Goal: Check status: Check status

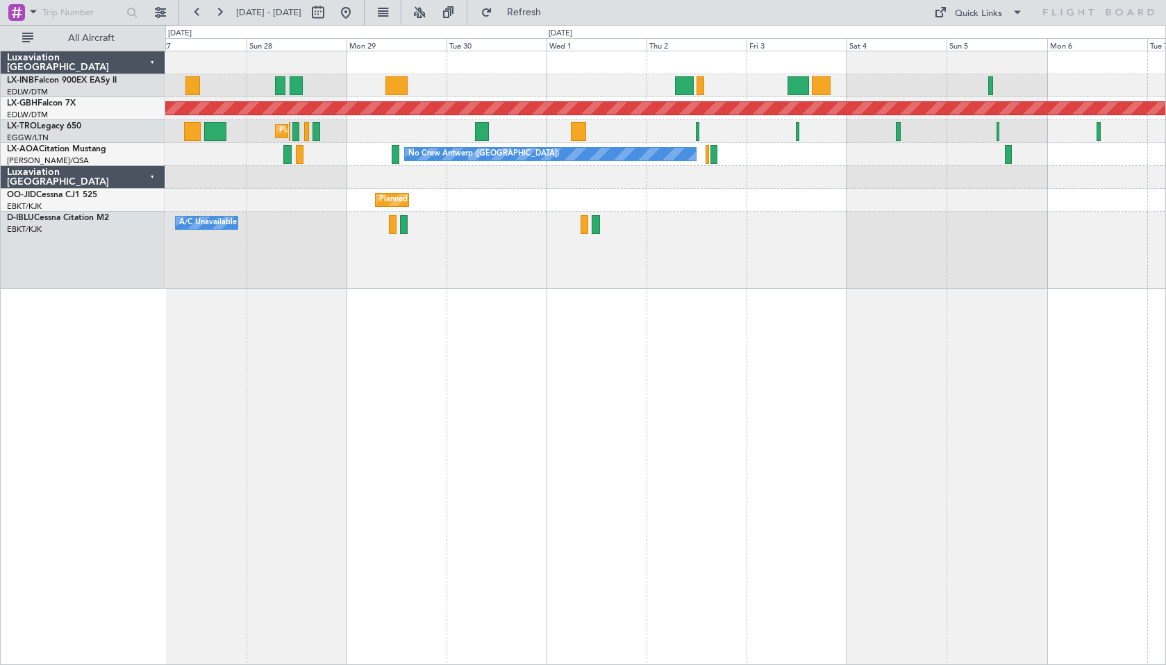
click at [586, 366] on div "Planned Maint [GEOGRAPHIC_DATA] ([GEOGRAPHIC_DATA]) Planned Maint Nurnberg Plan…" at bounding box center [665, 358] width 1001 height 615
click at [537, 10] on button "Refresh" at bounding box center [515, 12] width 83 height 22
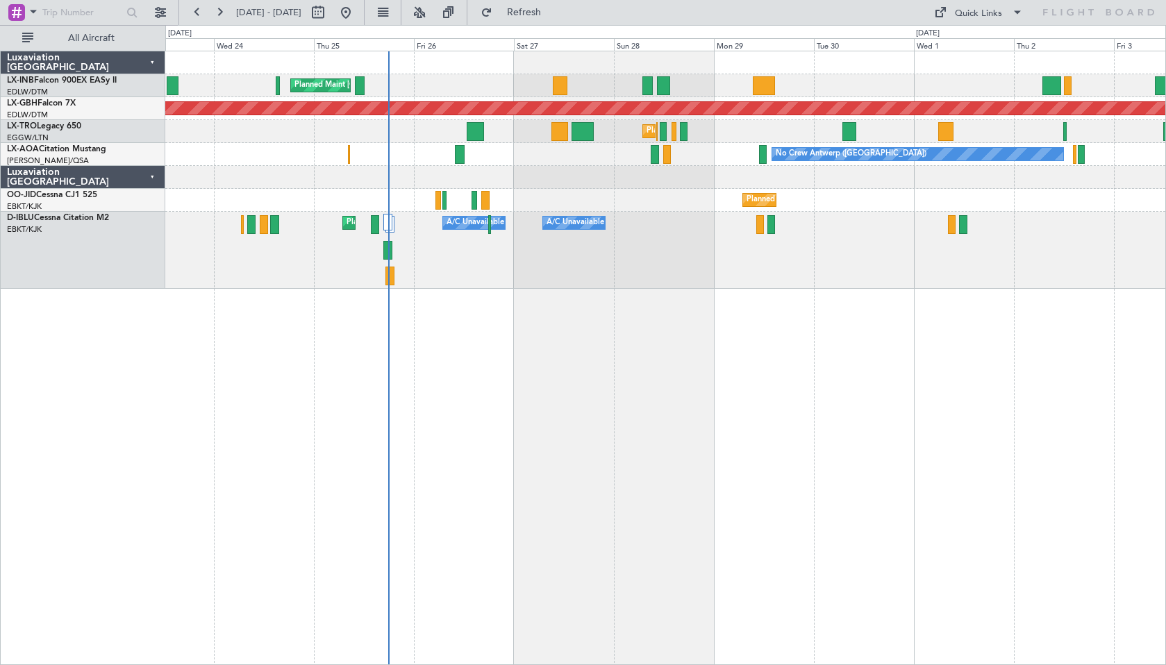
click at [817, 335] on div "Planned Maint [GEOGRAPHIC_DATA] ([GEOGRAPHIC_DATA]) Planned Maint Nurnberg Plan…" at bounding box center [665, 358] width 1001 height 615
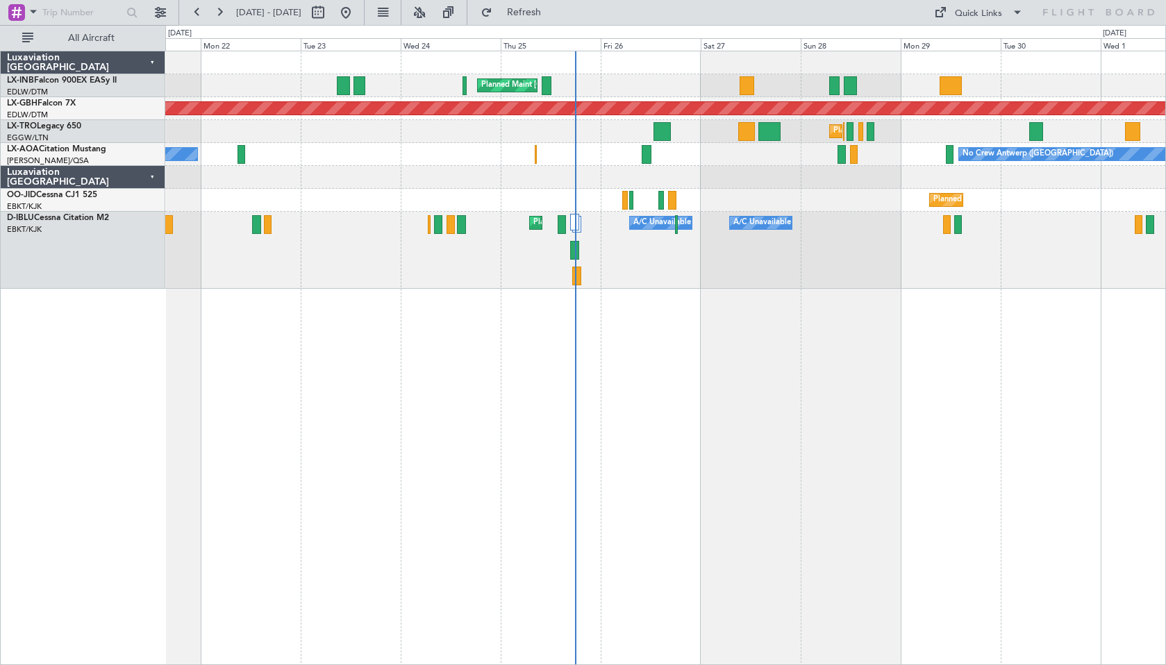
click at [844, 390] on div "Planned Maint [GEOGRAPHIC_DATA] ([GEOGRAPHIC_DATA]) Planned Maint Nurnberg Plan…" at bounding box center [665, 358] width 1001 height 615
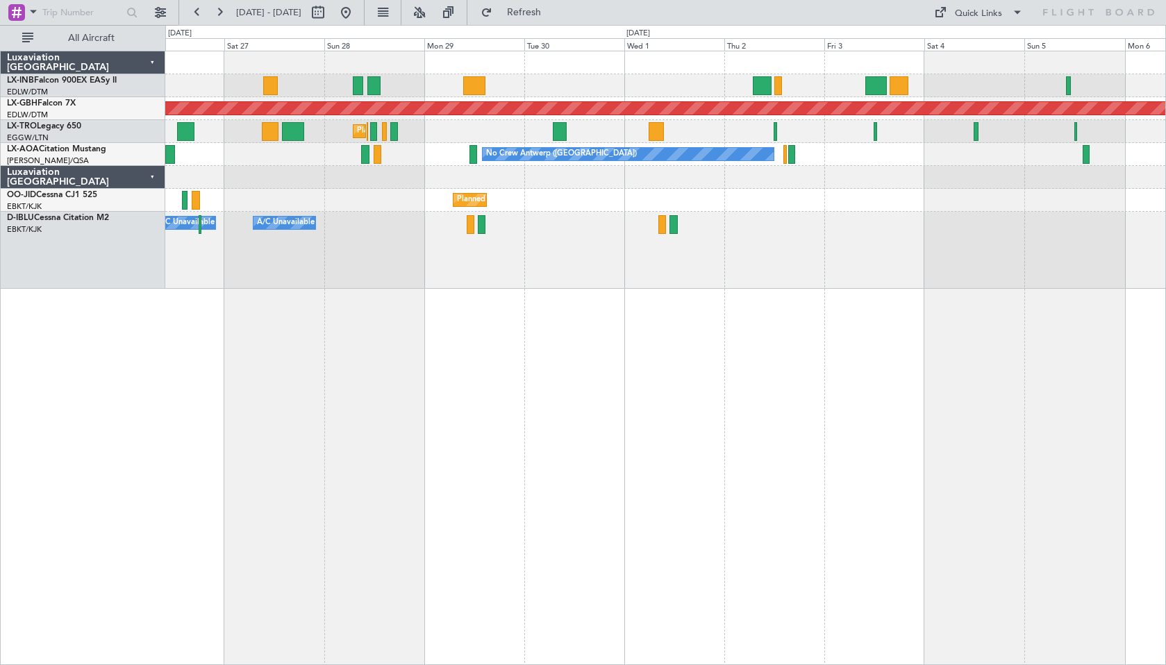
click at [516, 446] on div "Planned Maint [GEOGRAPHIC_DATA] ([GEOGRAPHIC_DATA]) Planned Maint Nurnberg Plan…" at bounding box center [665, 358] width 1001 height 615
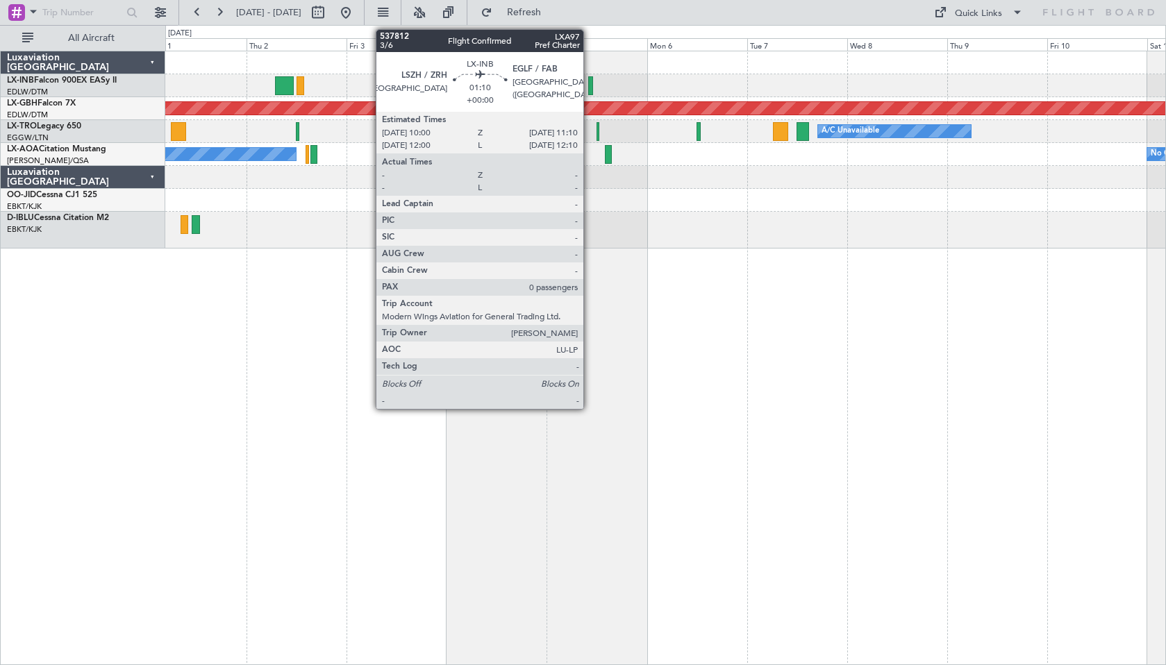
click at [590, 88] on div at bounding box center [591, 85] width 6 height 19
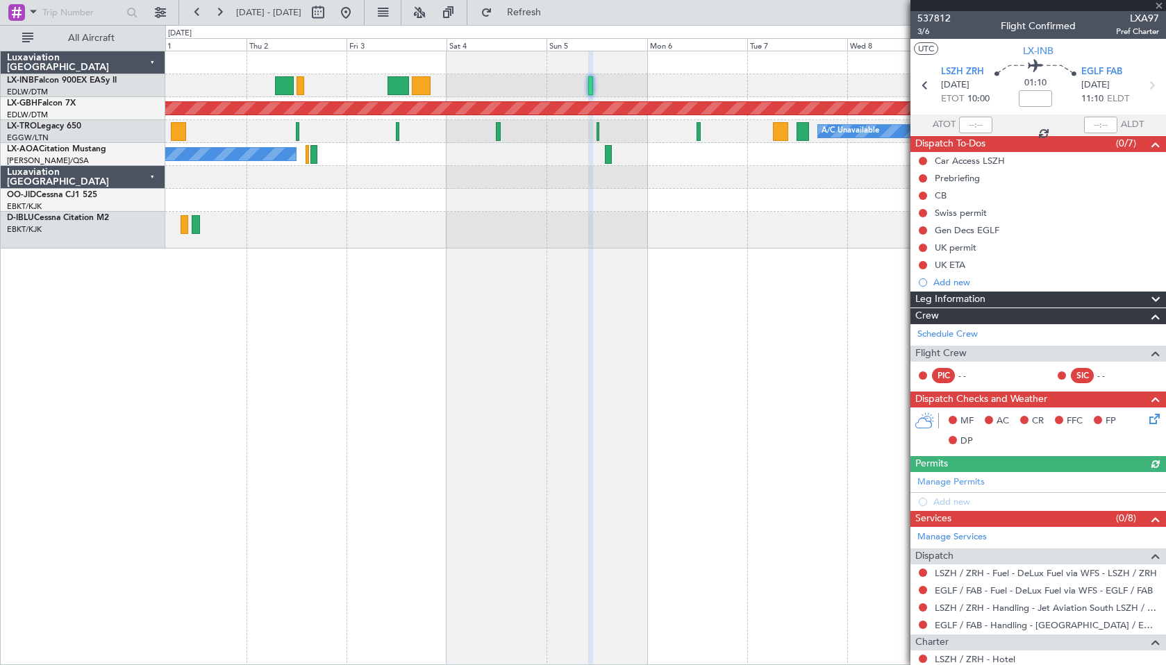
scroll to position [110, 0]
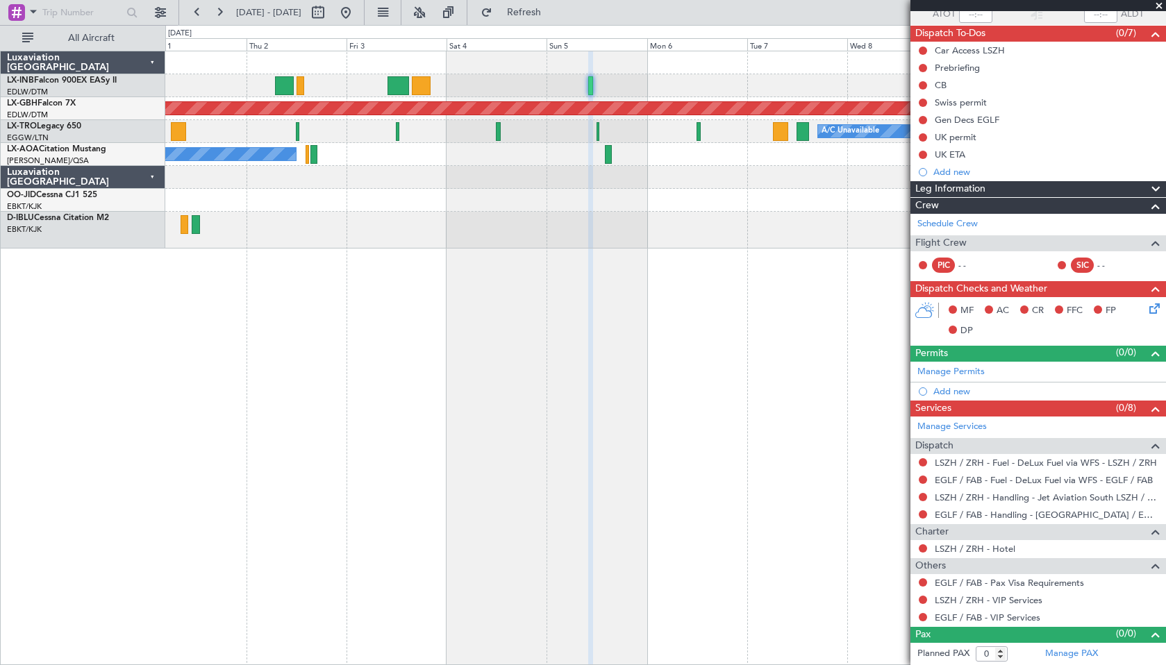
click at [1161, 1] on span at bounding box center [1159, 6] width 14 height 12
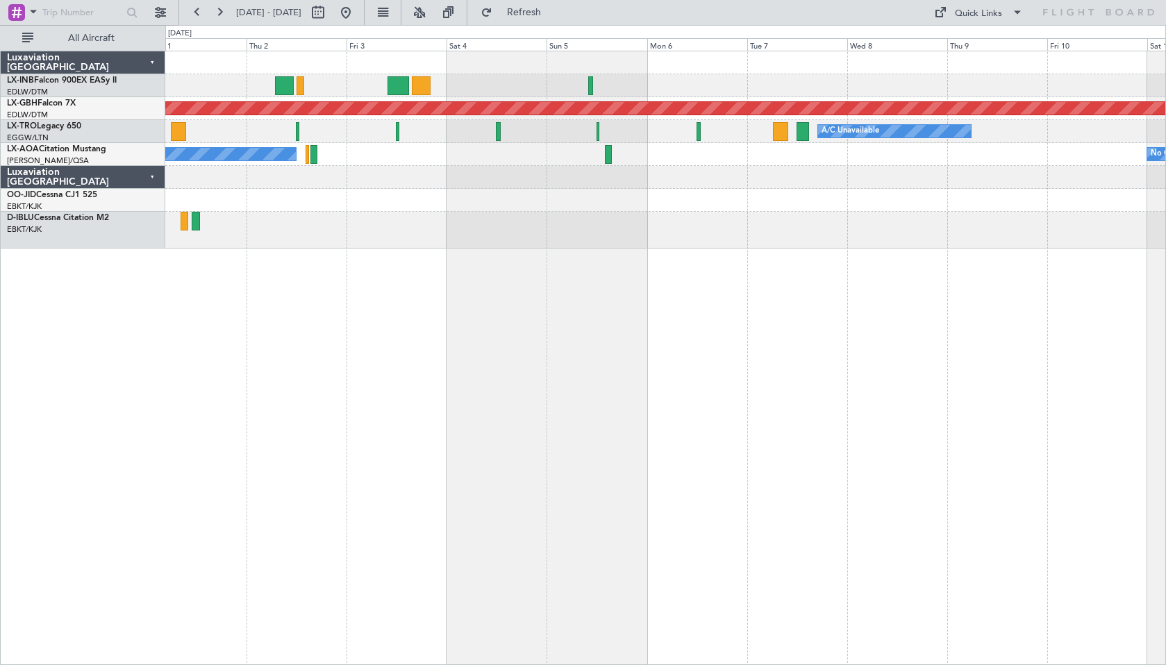
scroll to position [0, 0]
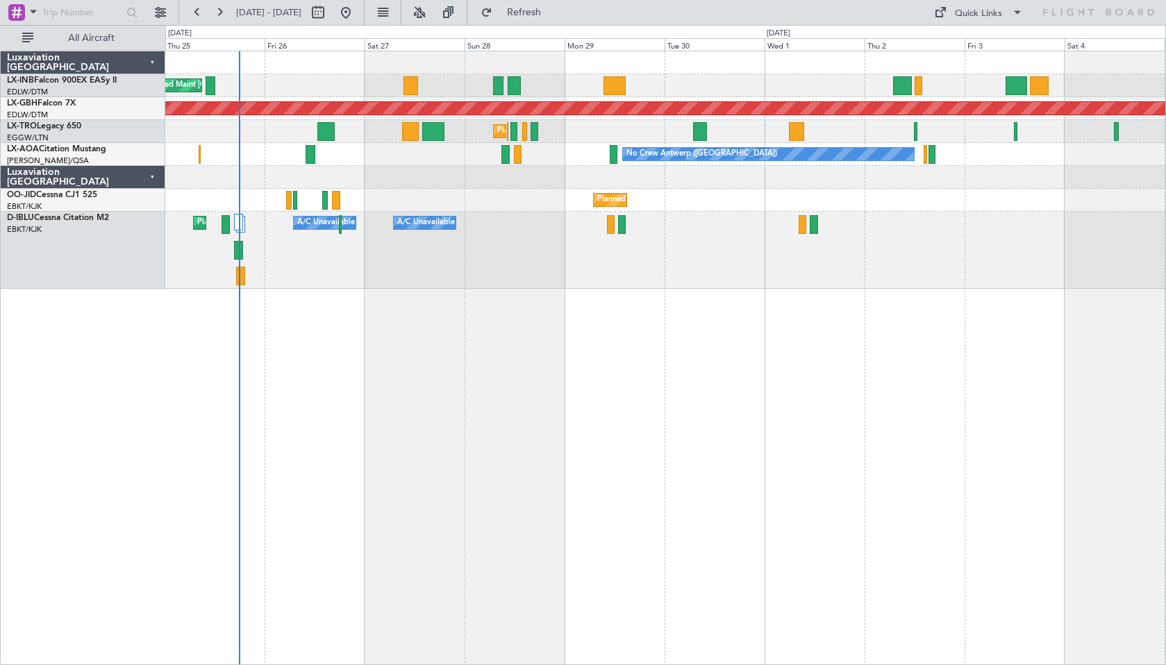
click at [1074, 347] on div "Planned Maint [GEOGRAPHIC_DATA] ([GEOGRAPHIC_DATA]) Planned Maint Nurnberg Plan…" at bounding box center [665, 358] width 1001 height 615
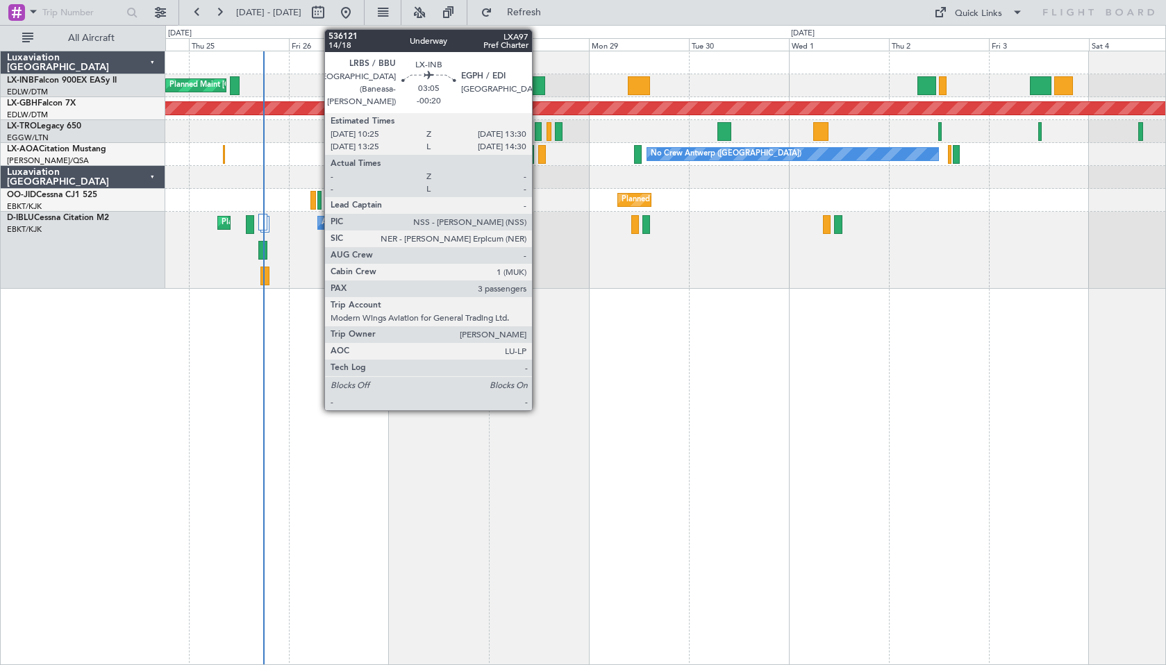
click at [538, 87] on div at bounding box center [538, 85] width 13 height 19
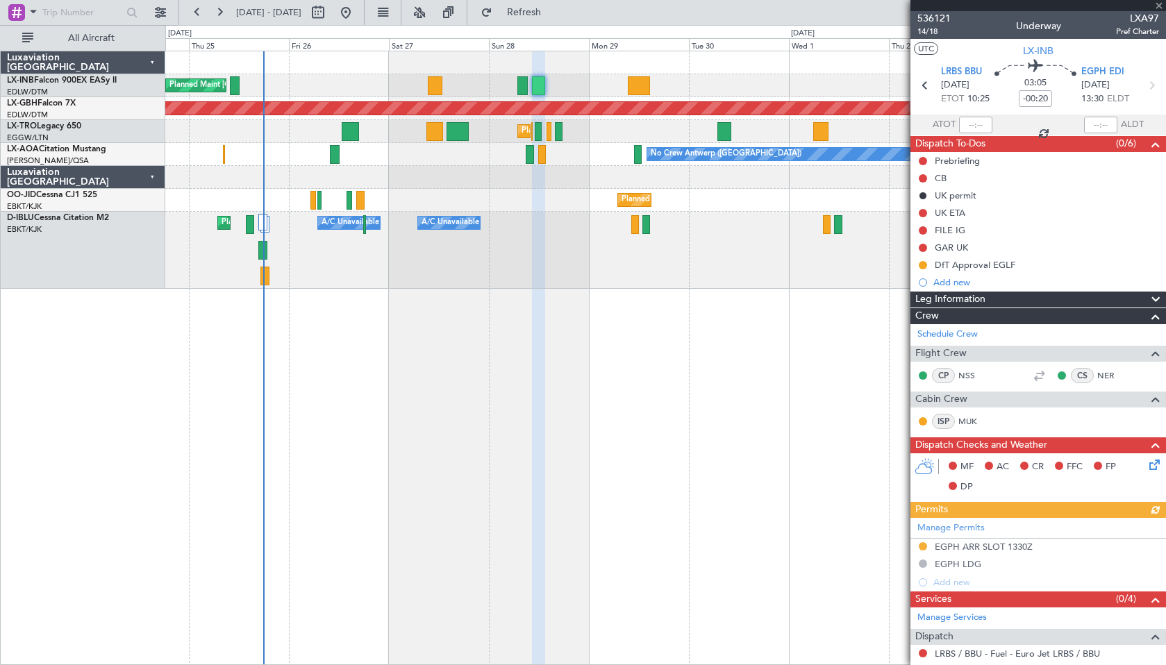
scroll to position [182, 0]
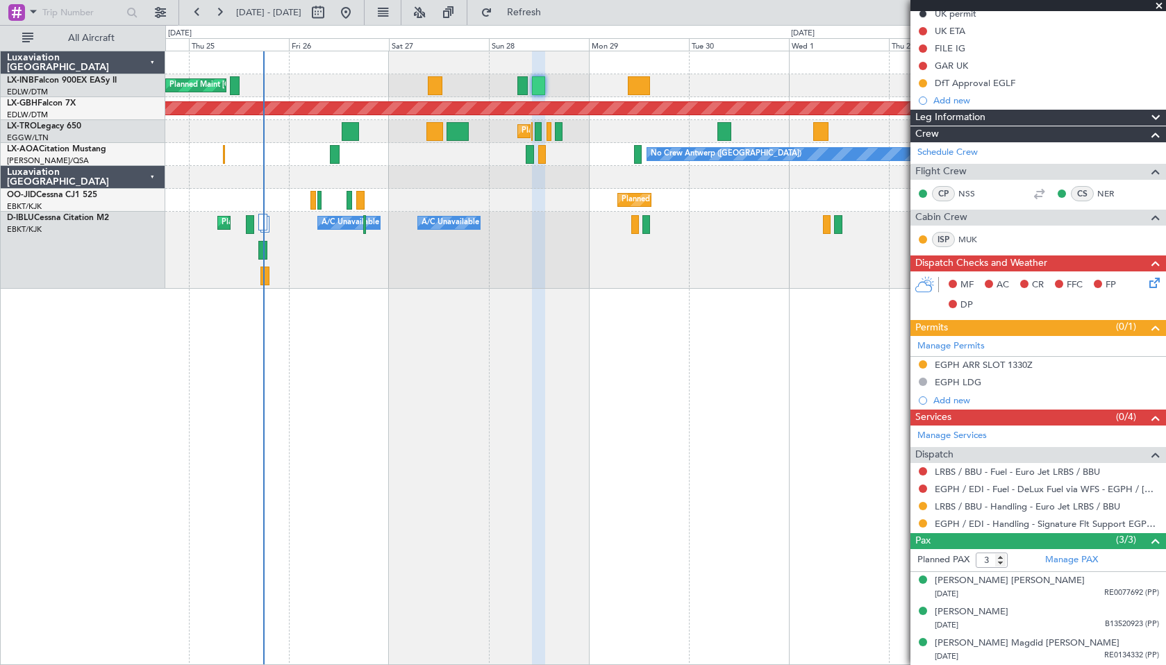
click at [1160, 6] on span at bounding box center [1159, 6] width 14 height 12
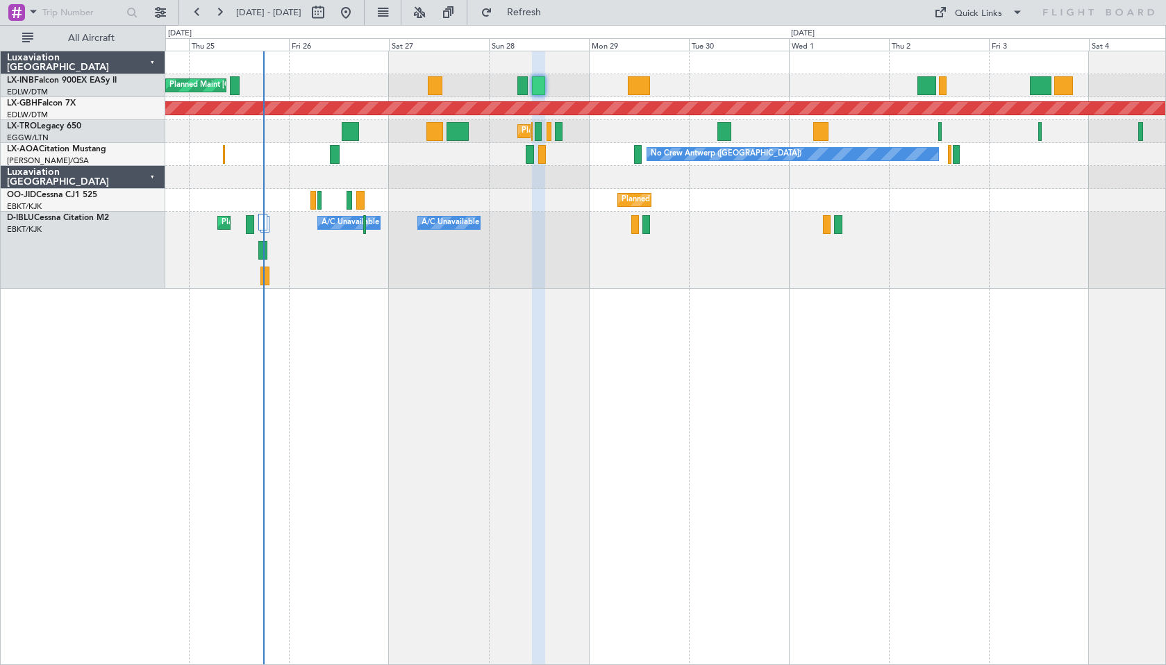
type input "0"
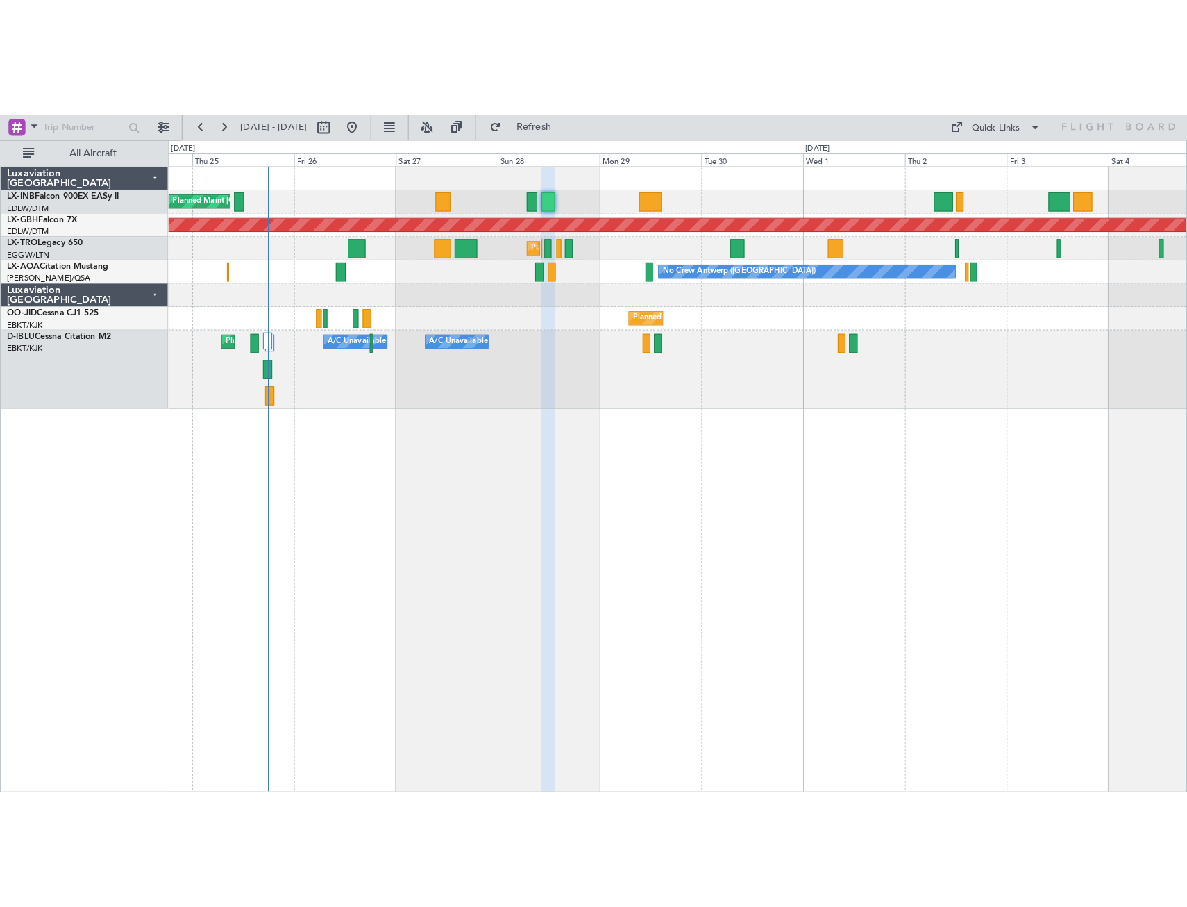
scroll to position [0, 0]
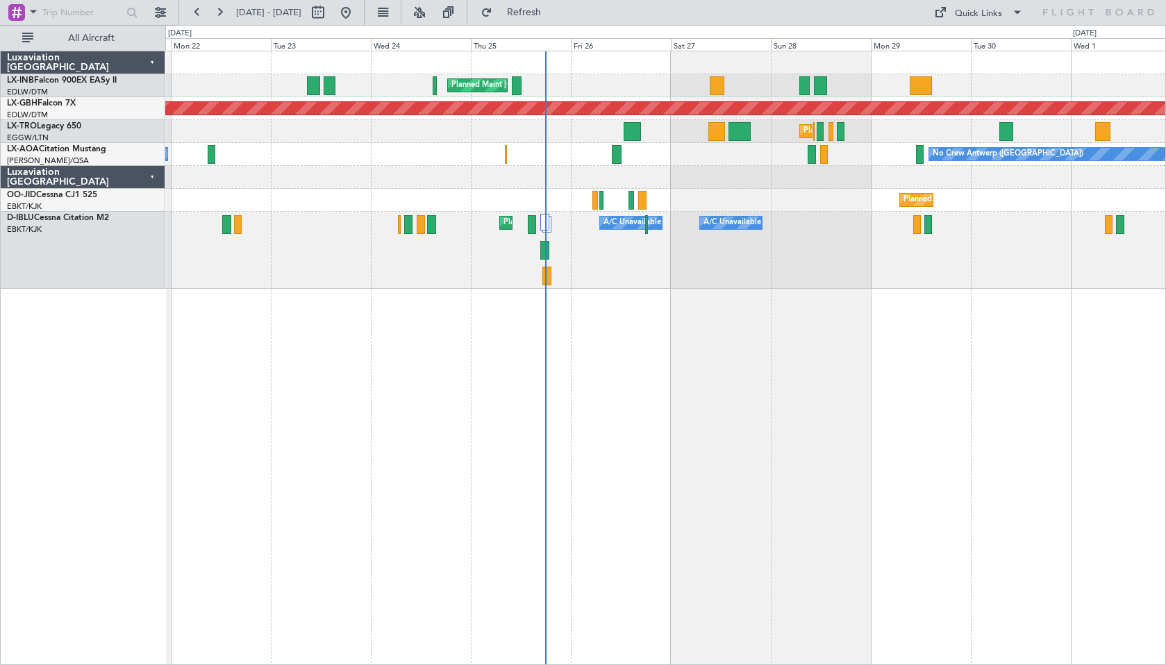
click at [760, 459] on div "Planned Maint [GEOGRAPHIC_DATA] ([GEOGRAPHIC_DATA]) Planned Maint Nurnberg Plan…" at bounding box center [665, 358] width 1001 height 615
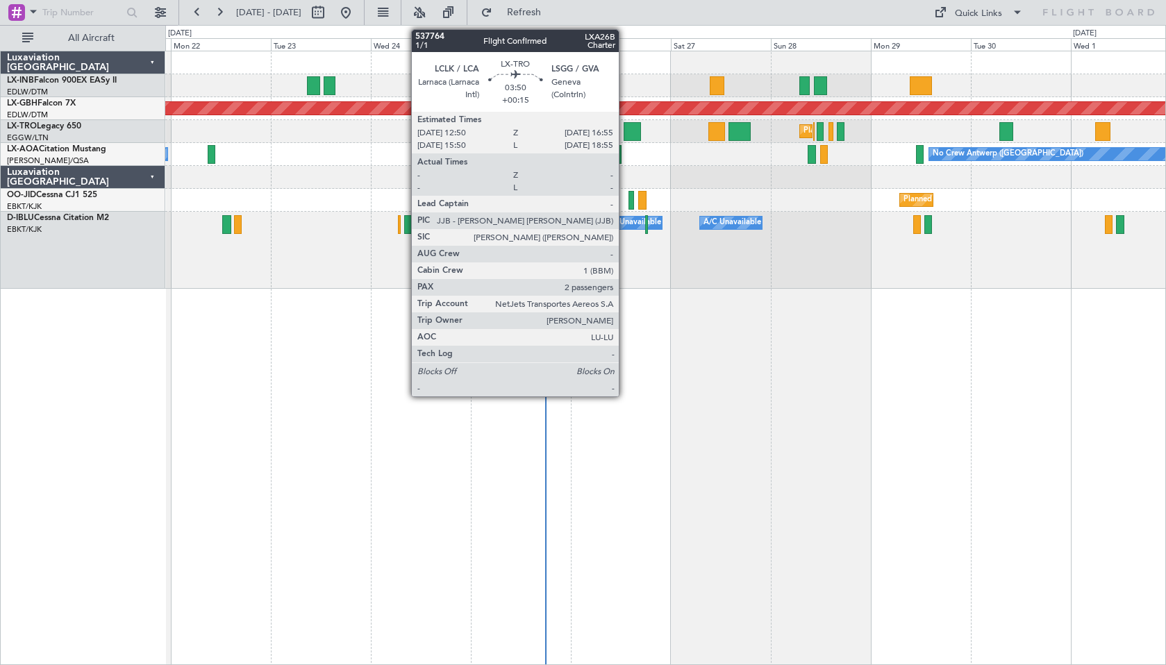
click at [625, 126] on div at bounding box center [632, 131] width 17 height 19
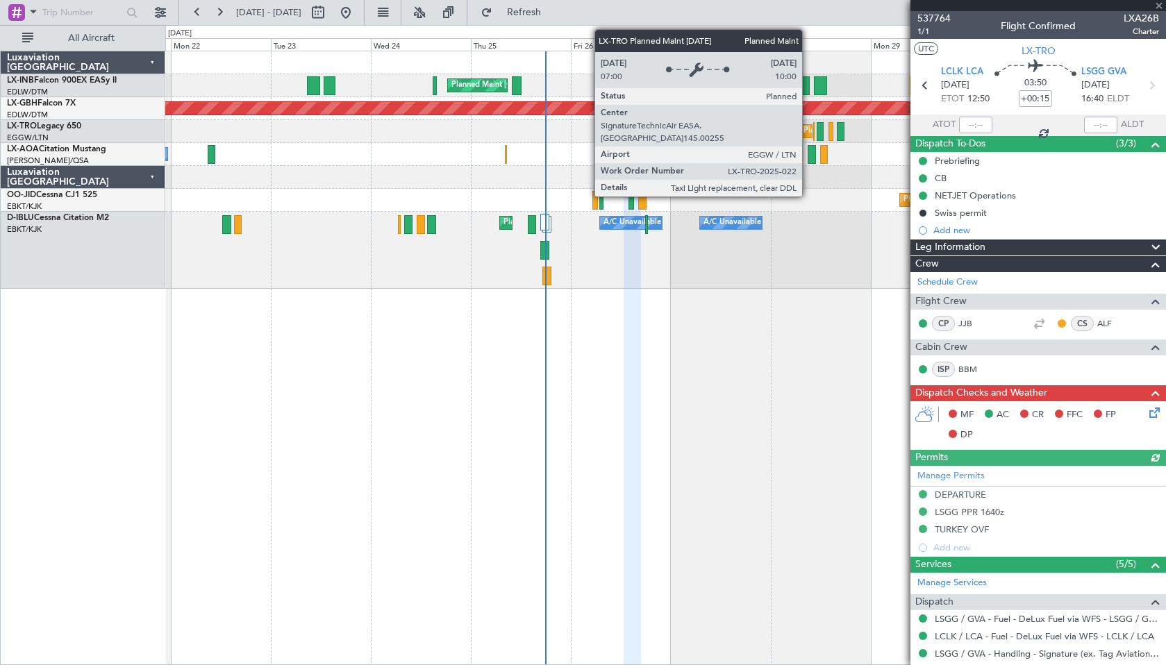
click at [808, 133] on div "Planned Maint [GEOGRAPHIC_DATA] ([GEOGRAPHIC_DATA])" at bounding box center [912, 131] width 219 height 21
click at [806, 131] on div "Planned Maint [GEOGRAPHIC_DATA] ([GEOGRAPHIC_DATA])" at bounding box center [912, 131] width 219 height 21
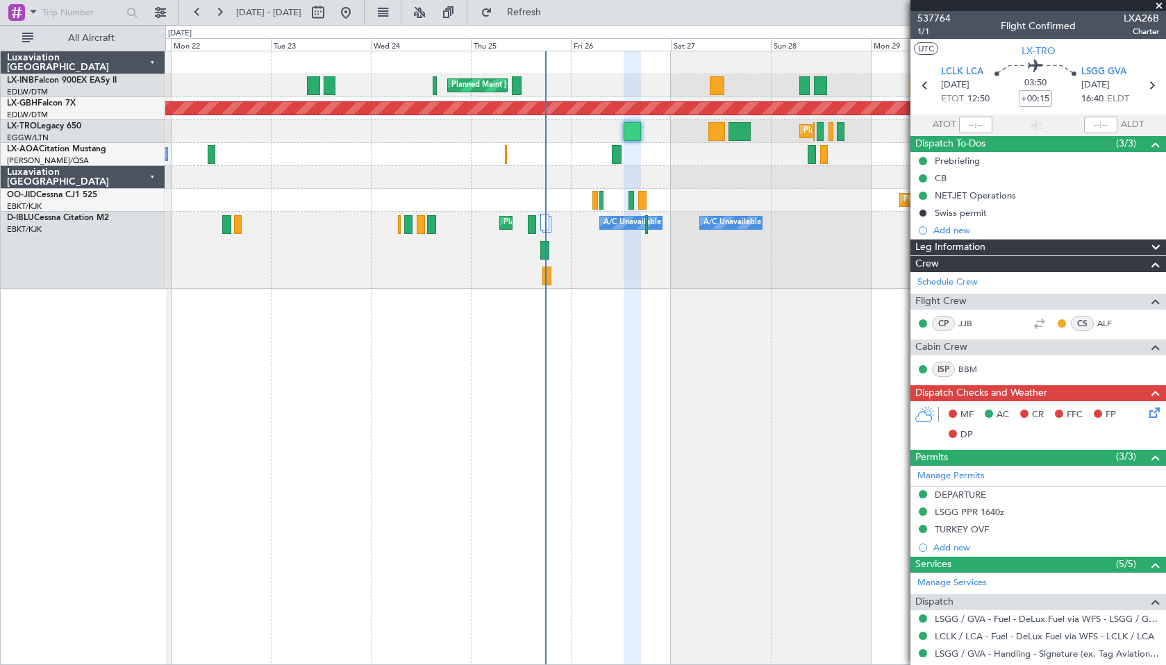
click at [1161, 3] on span at bounding box center [1159, 6] width 14 height 12
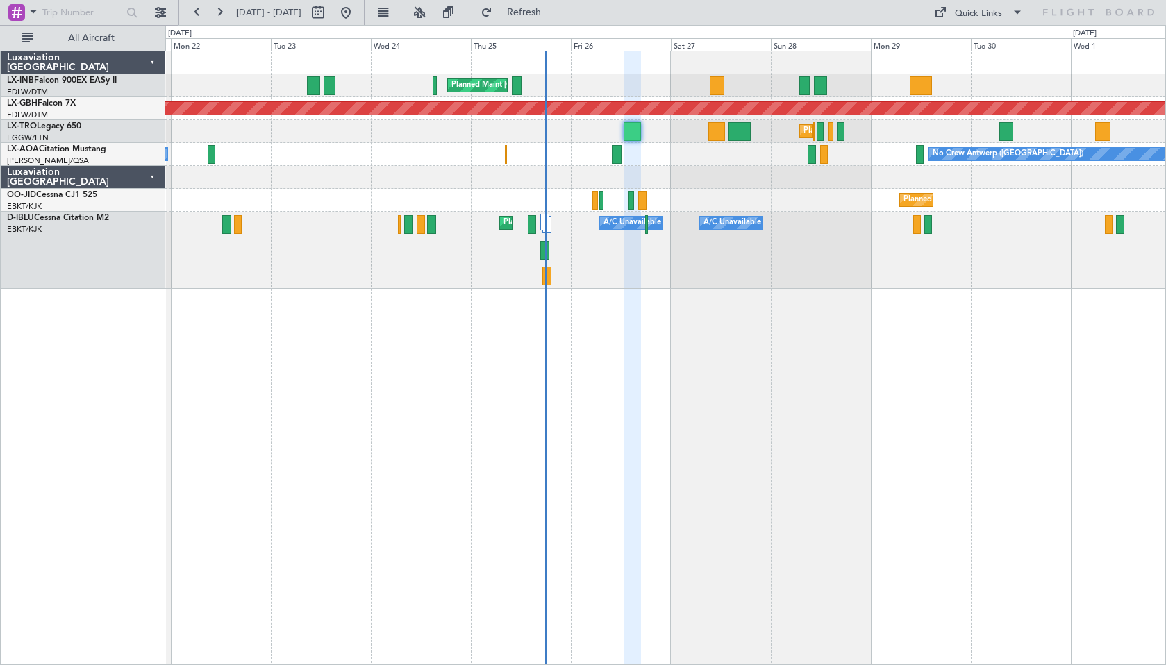
type input "0"
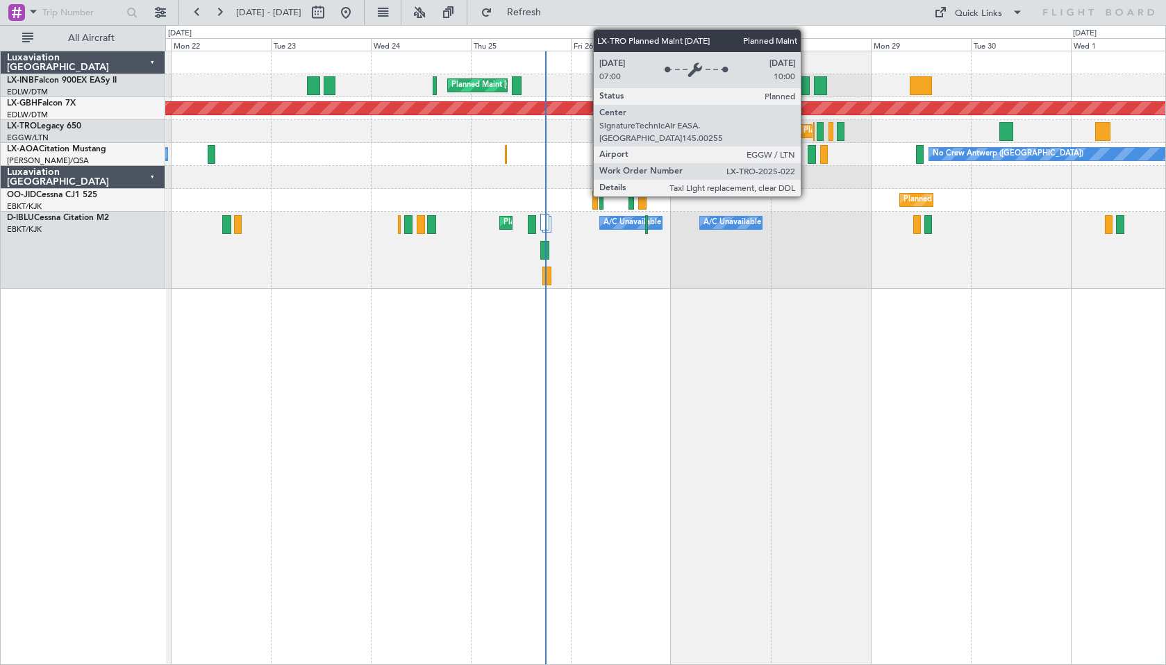
click at [807, 133] on div "Planned Maint [GEOGRAPHIC_DATA] ([GEOGRAPHIC_DATA])" at bounding box center [912, 131] width 219 height 21
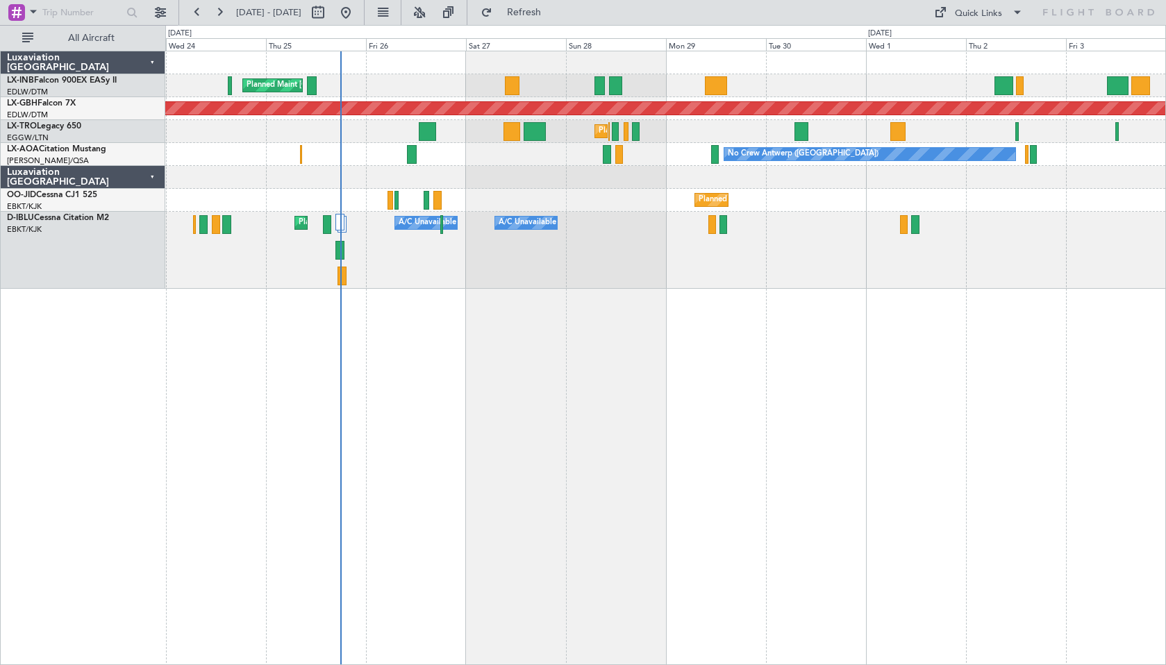
click at [628, 451] on div "Planned Maint [GEOGRAPHIC_DATA] ([GEOGRAPHIC_DATA]) Planned Maint Nurnberg Plan…" at bounding box center [665, 358] width 1001 height 615
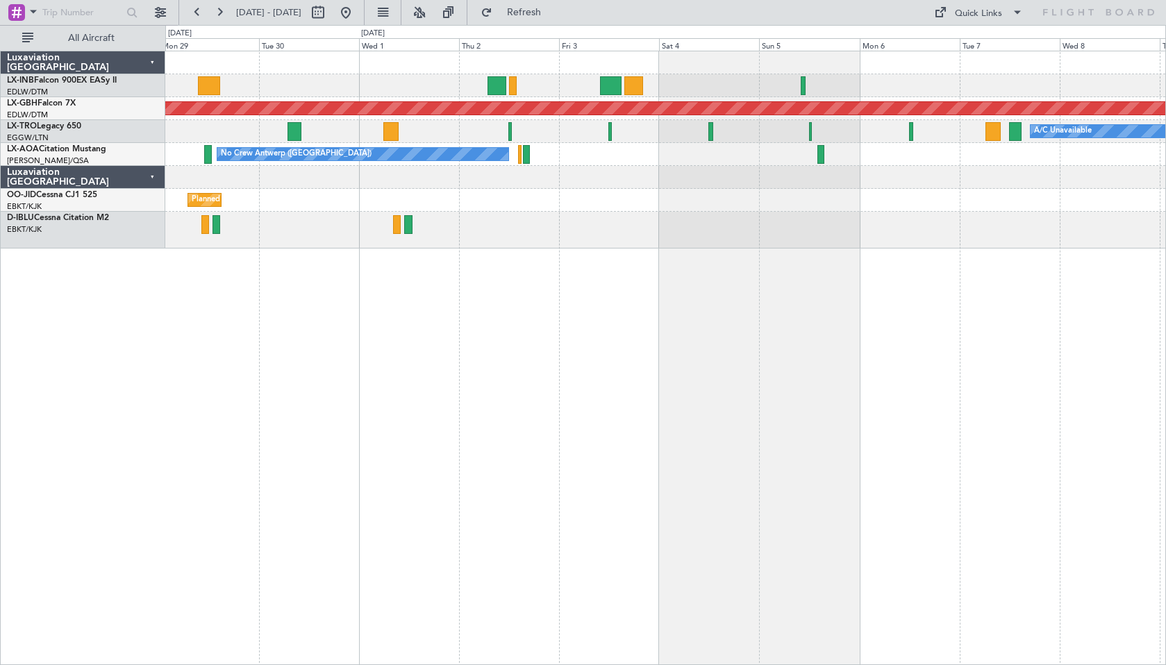
click at [485, 349] on div "Planned Maint Nurnberg A/C Unavailable Planned Maint [GEOGRAPHIC_DATA] ([GEOGRA…" at bounding box center [665, 358] width 1001 height 615
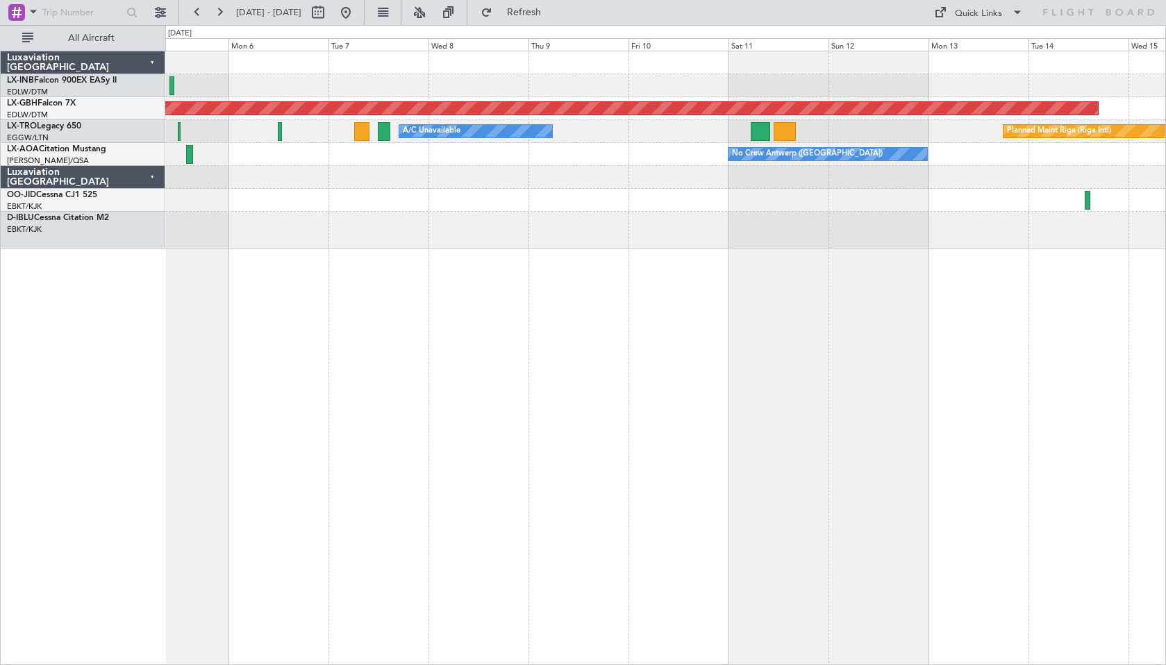
click at [386, 286] on div "Planned Maint Nurnberg A/C Unavailable Planned Maint [GEOGRAPHIC_DATA] (Riga In…" at bounding box center [665, 358] width 1001 height 615
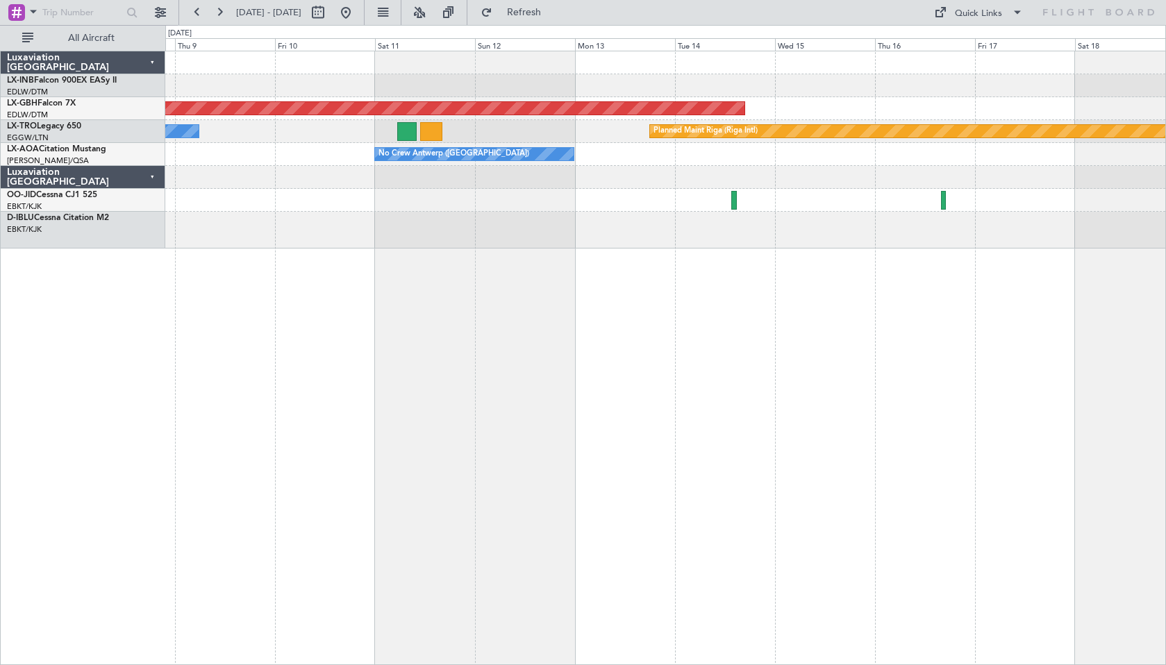
click at [401, 381] on div "Planned Maint Nurnberg A/C Unavailable Planned Maint [GEOGRAPHIC_DATA] (Riga In…" at bounding box center [665, 358] width 1001 height 615
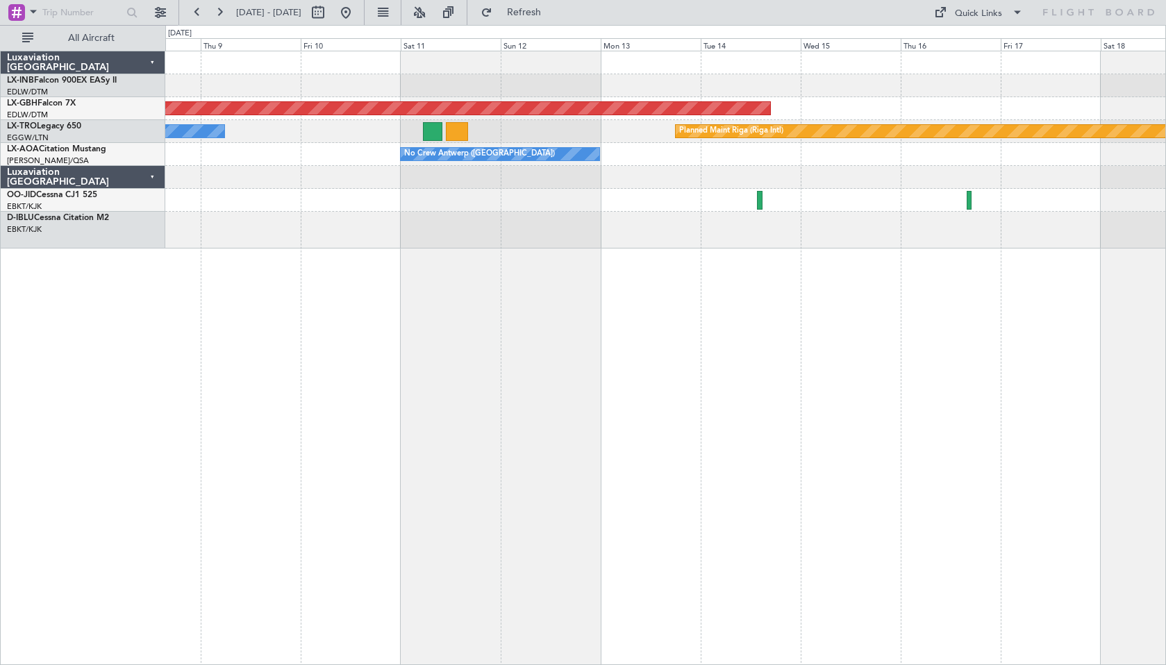
click at [583, 339] on div "Planned Maint Nurnberg Planned Maint [GEOGRAPHIC_DATA] (Riga Intl) A/C Unavaila…" at bounding box center [665, 358] width 1001 height 615
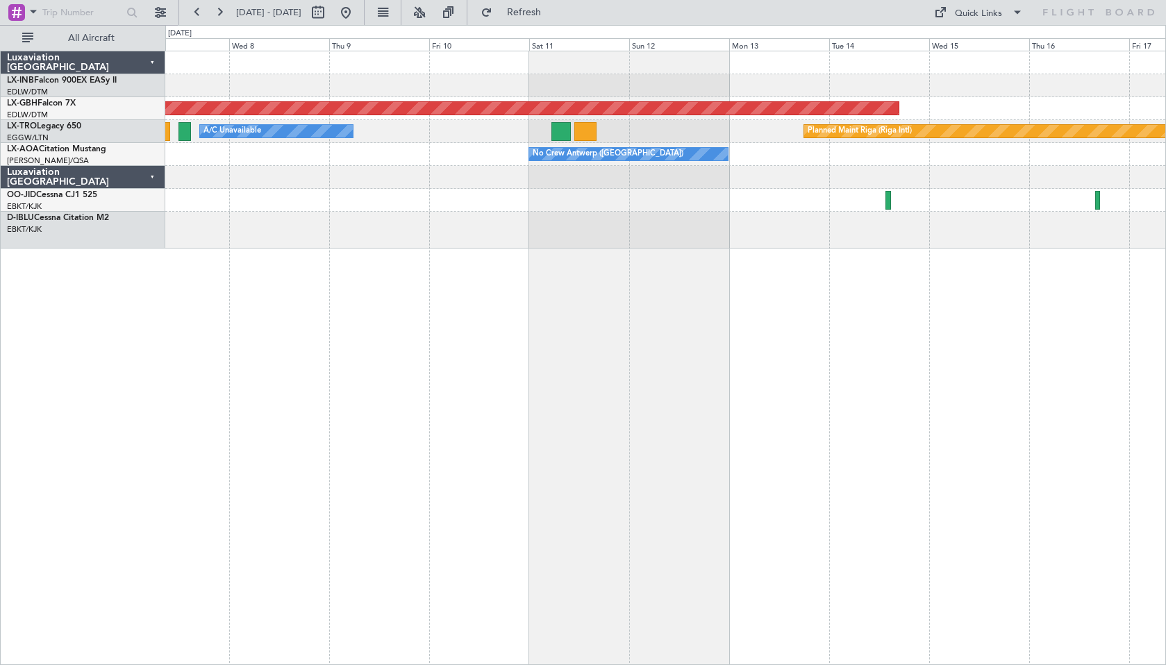
click at [427, 356] on div "Planned Maint Nurnberg Planned Maint [GEOGRAPHIC_DATA] (Riga Intl) A/C Unavaila…" at bounding box center [665, 358] width 1001 height 615
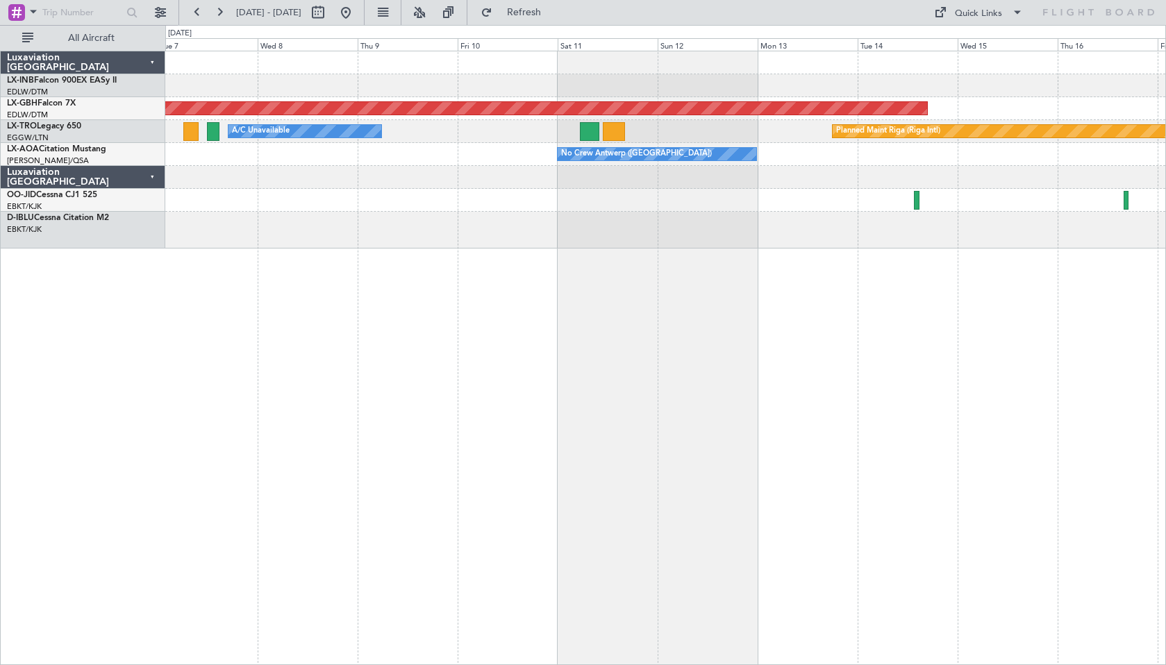
click at [376, 353] on div "Planned Maint Nurnberg Planned Maint [GEOGRAPHIC_DATA] (Riga Intl) A/C Unavaila…" at bounding box center [665, 358] width 1001 height 615
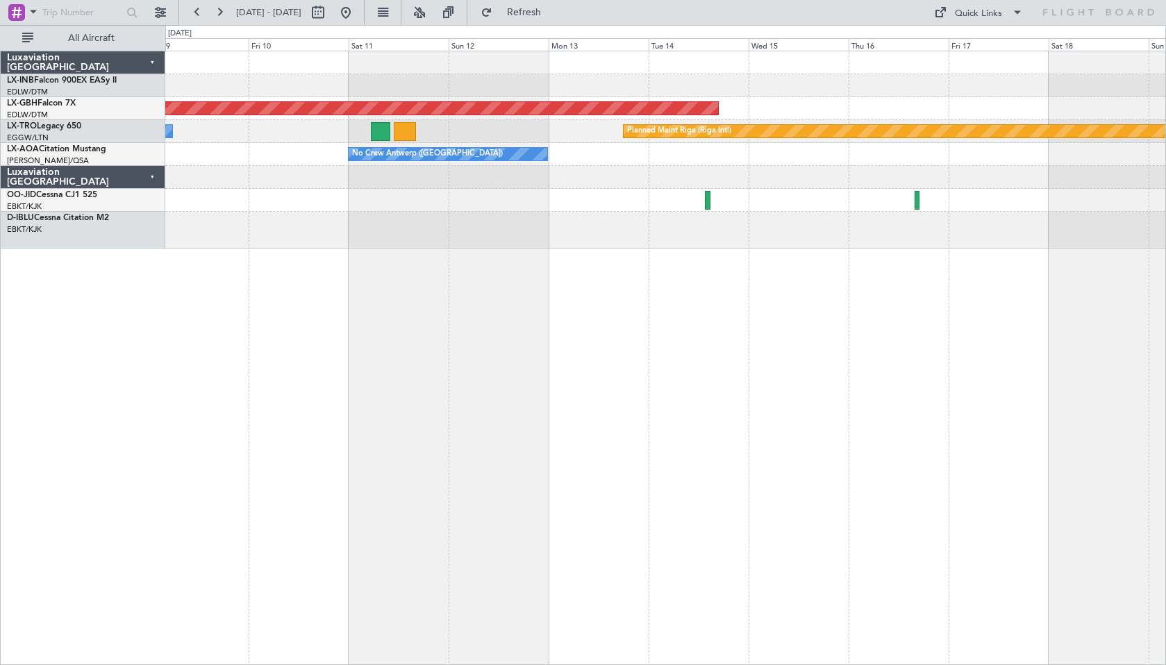
click at [422, 340] on div "Planned Maint Nurnberg Planned Maint [GEOGRAPHIC_DATA] (Riga Intl) A/C Unavaila…" at bounding box center [665, 358] width 1001 height 615
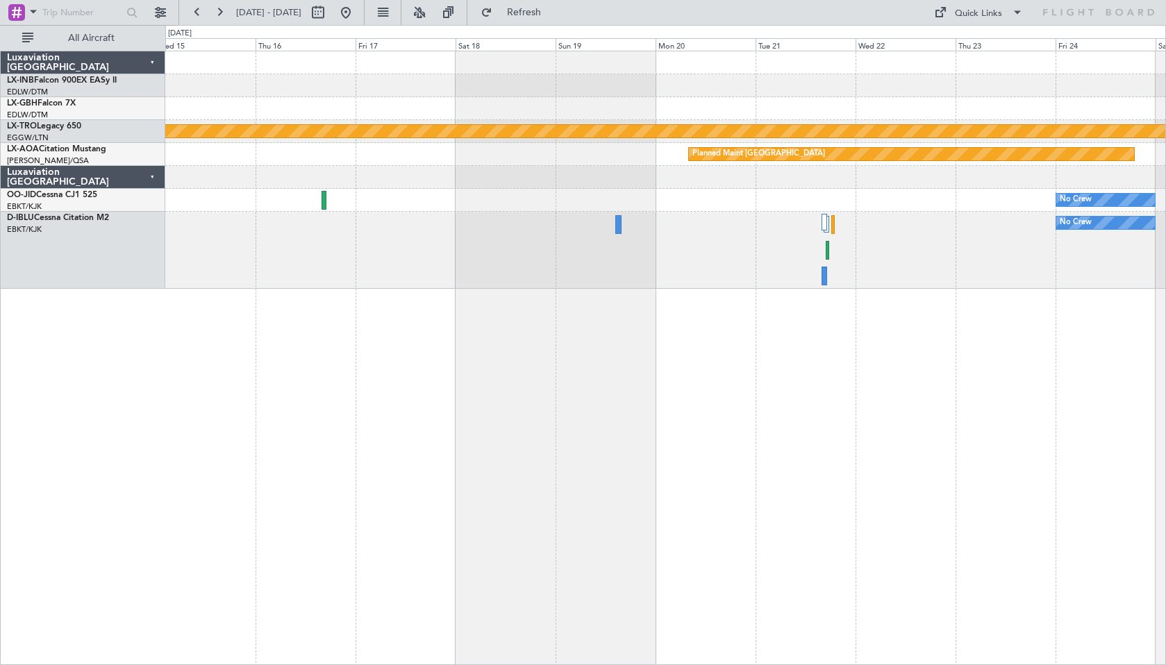
click at [694, 381] on div "Planned Maint Nurnberg Planned Maint [GEOGRAPHIC_DATA] (Riga Intl) Planned Main…" at bounding box center [665, 358] width 1001 height 615
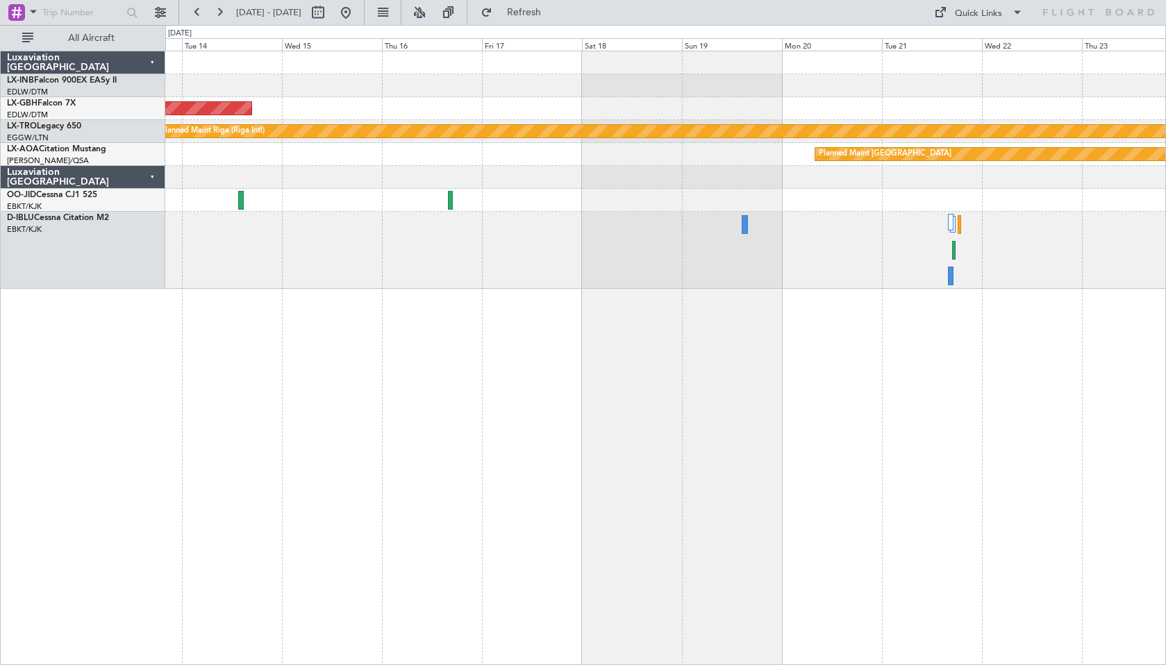
click at [726, 403] on div "Planned Maint Nurnberg Planned Maint [GEOGRAPHIC_DATA] (Riga Intl) Planned Main…" at bounding box center [665, 358] width 1001 height 615
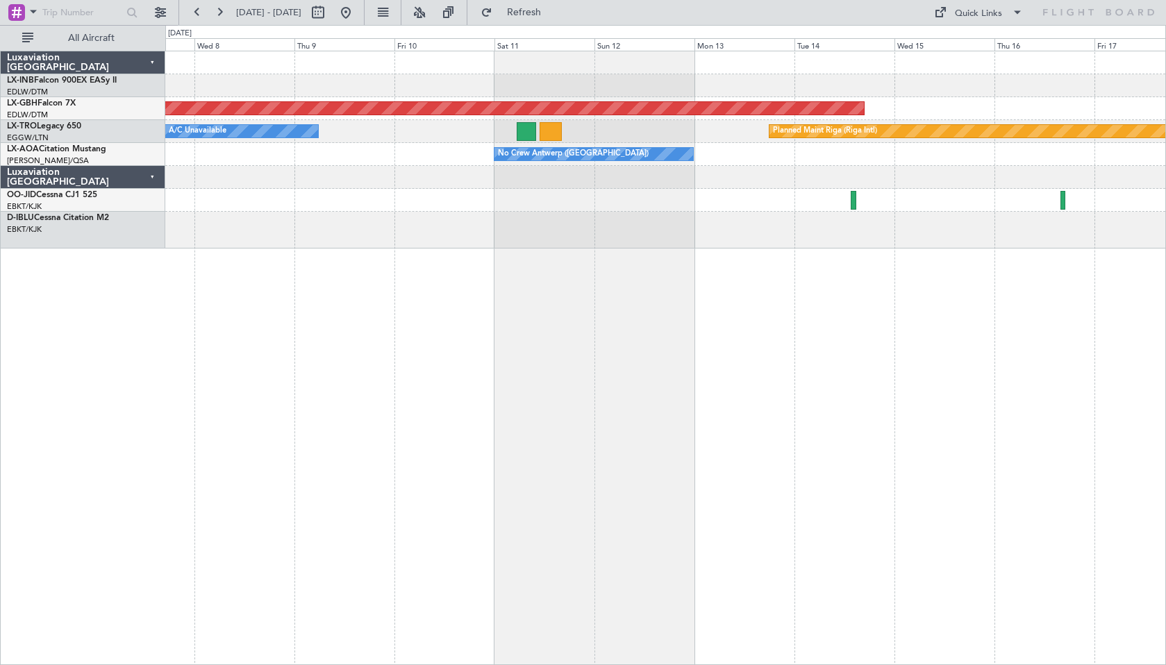
click at [762, 414] on div "Planned Maint Nurnberg Planned Maint [GEOGRAPHIC_DATA] (Riga Intl) A/C Unavaila…" at bounding box center [665, 358] width 1001 height 615
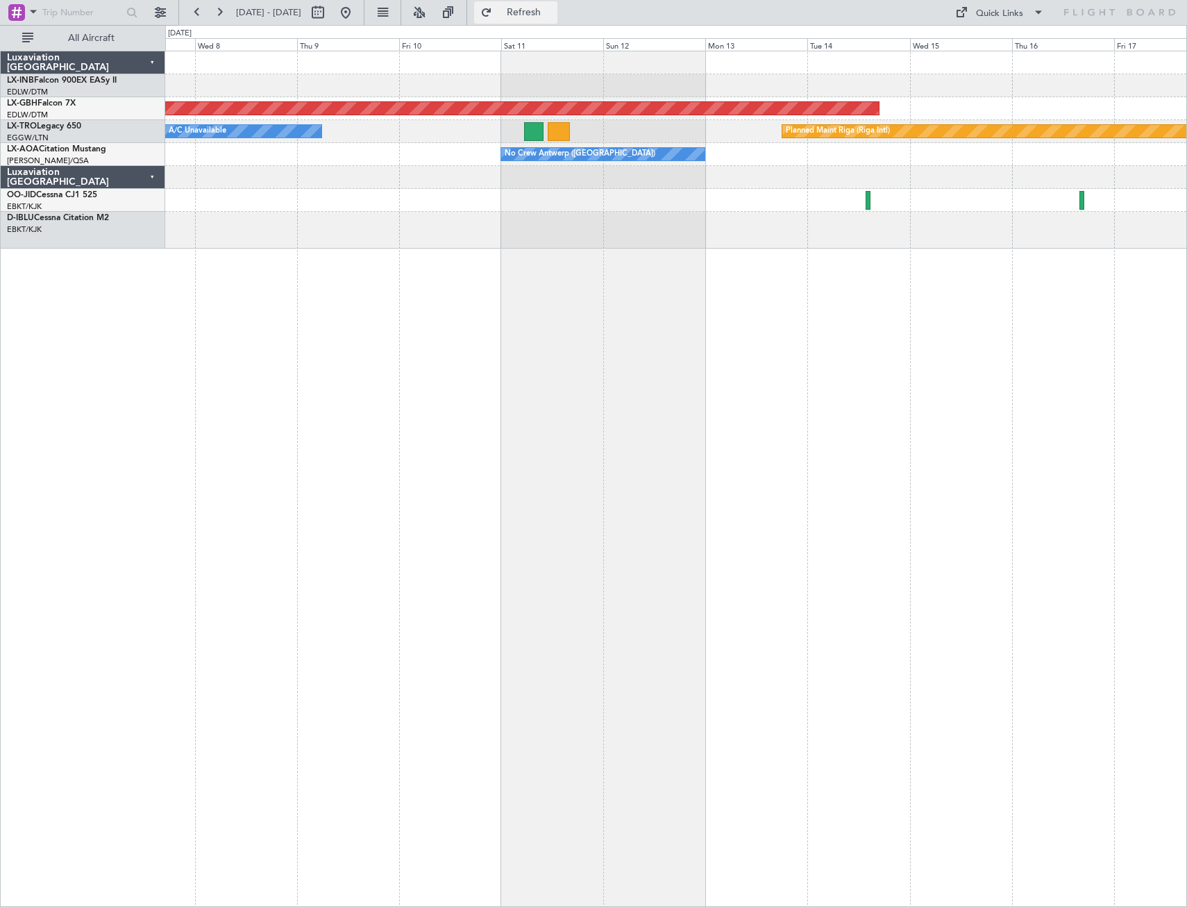
click at [546, 19] on button "Refresh" at bounding box center [515, 12] width 83 height 22
click at [357, 16] on button at bounding box center [346, 12] width 22 height 22
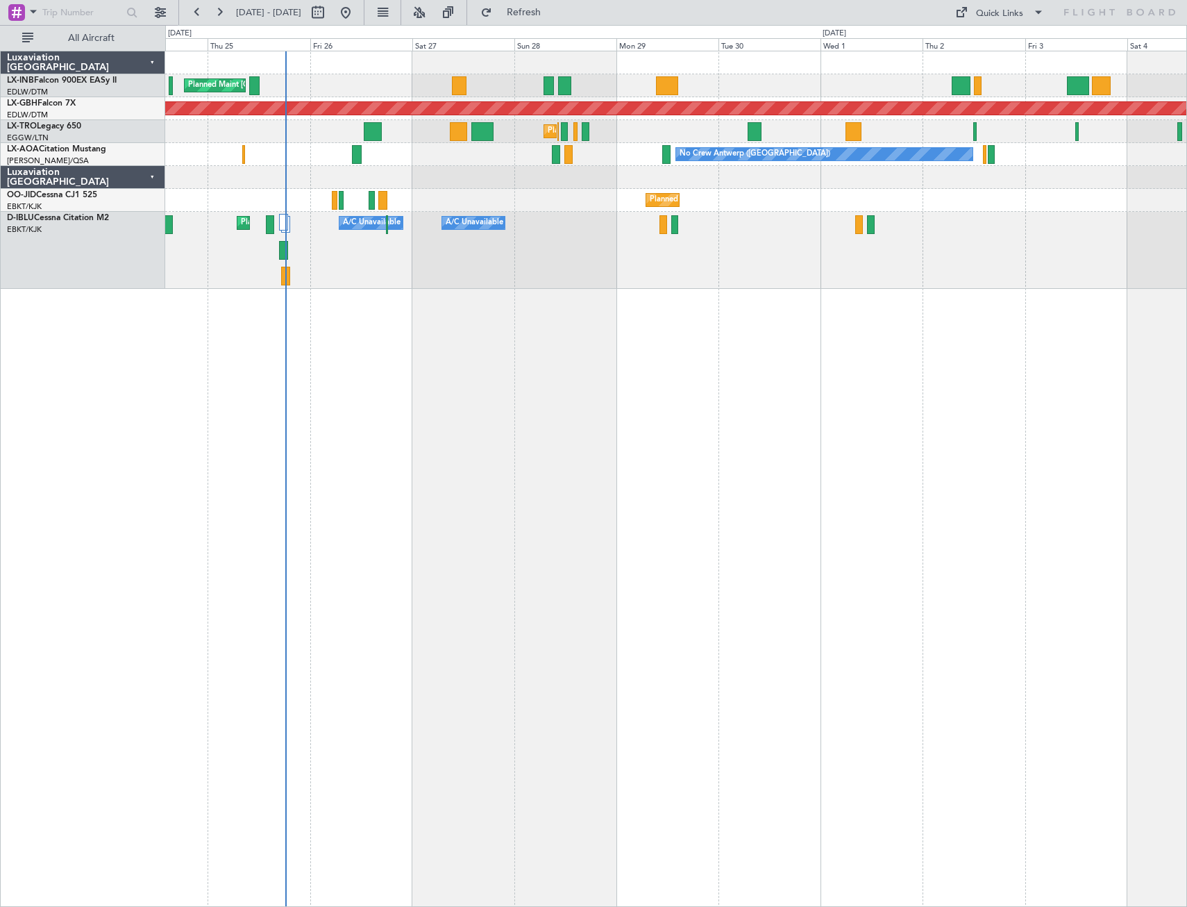
click at [450, 380] on div "Planned Maint [GEOGRAPHIC_DATA] ([GEOGRAPHIC_DATA]) Planned Maint Nurnberg Plan…" at bounding box center [676, 479] width 1022 height 856
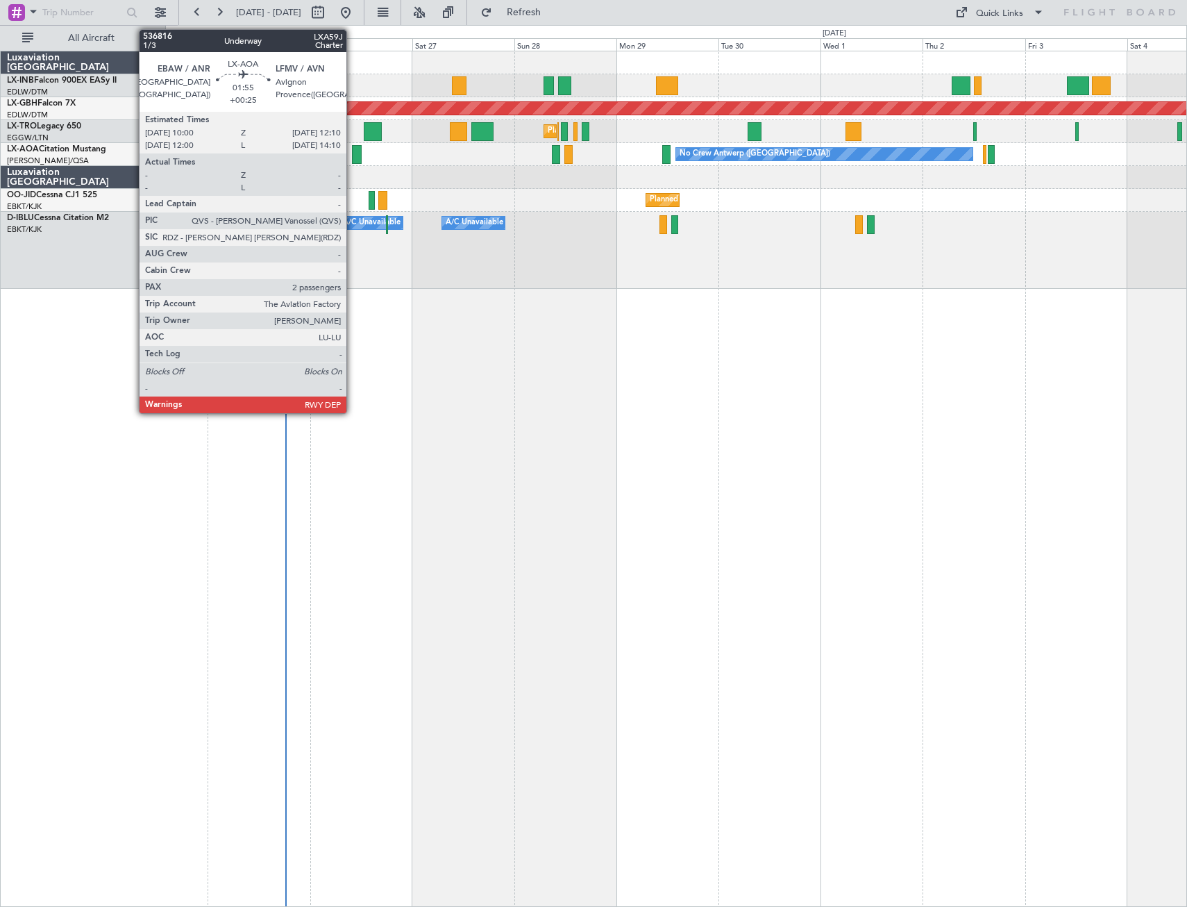
click at [353, 155] on div at bounding box center [357, 154] width 10 height 19
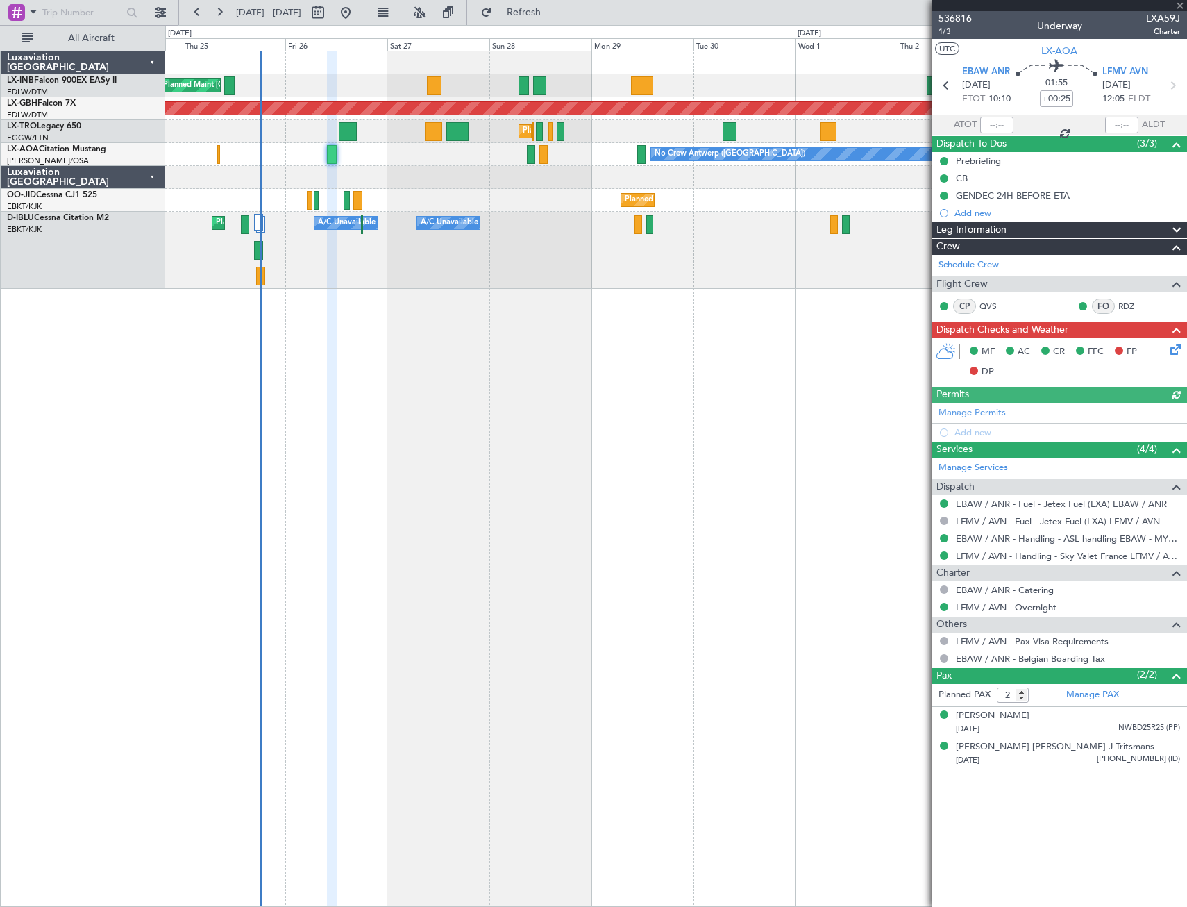
click at [576, 414] on div "Planned Maint [GEOGRAPHIC_DATA] ([GEOGRAPHIC_DATA]) Planned Maint Nurnberg Plan…" at bounding box center [676, 479] width 1022 height 856
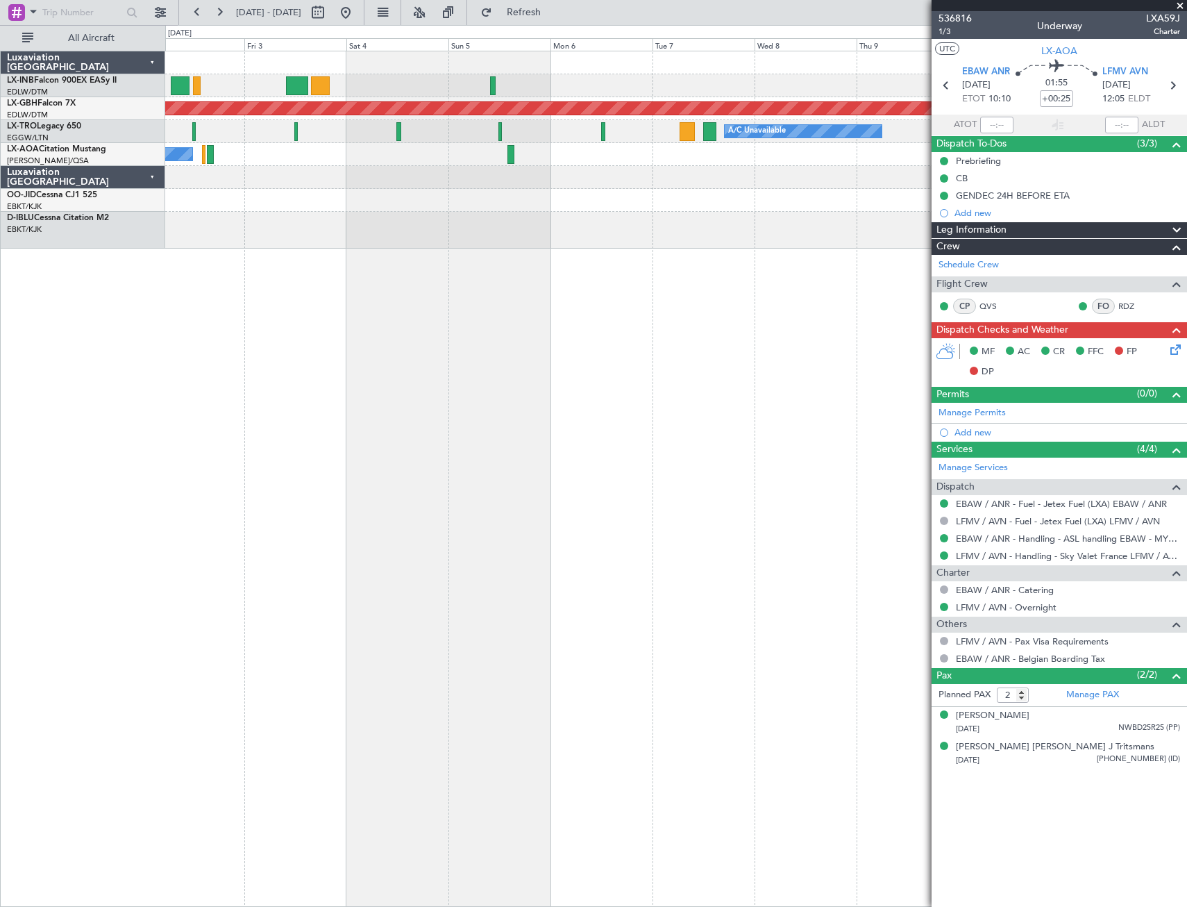
click at [364, 243] on div at bounding box center [675, 230] width 1021 height 37
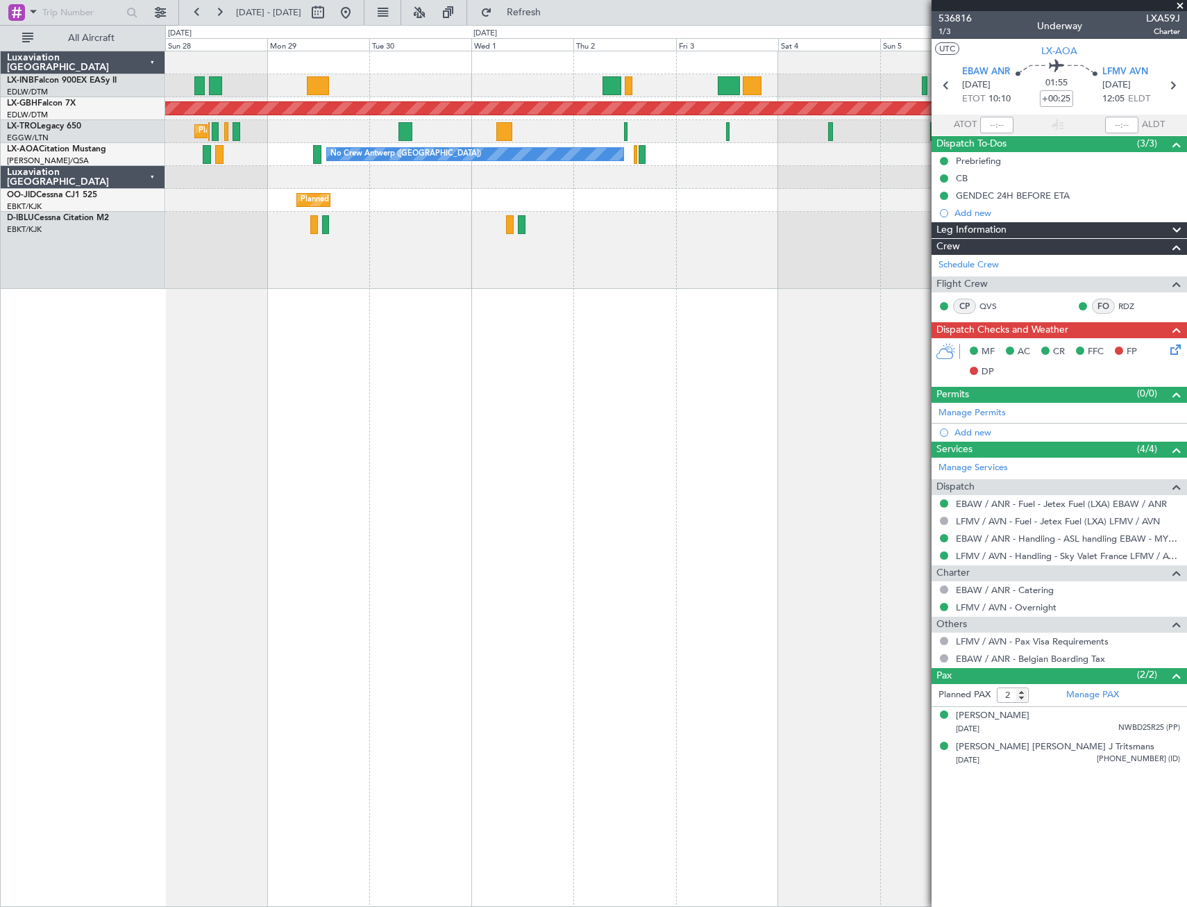
click at [877, 382] on div "Planned Maint Nurnberg A/C Unavailable Planned Maint [GEOGRAPHIC_DATA] ([GEOGRA…" at bounding box center [676, 479] width 1022 height 856
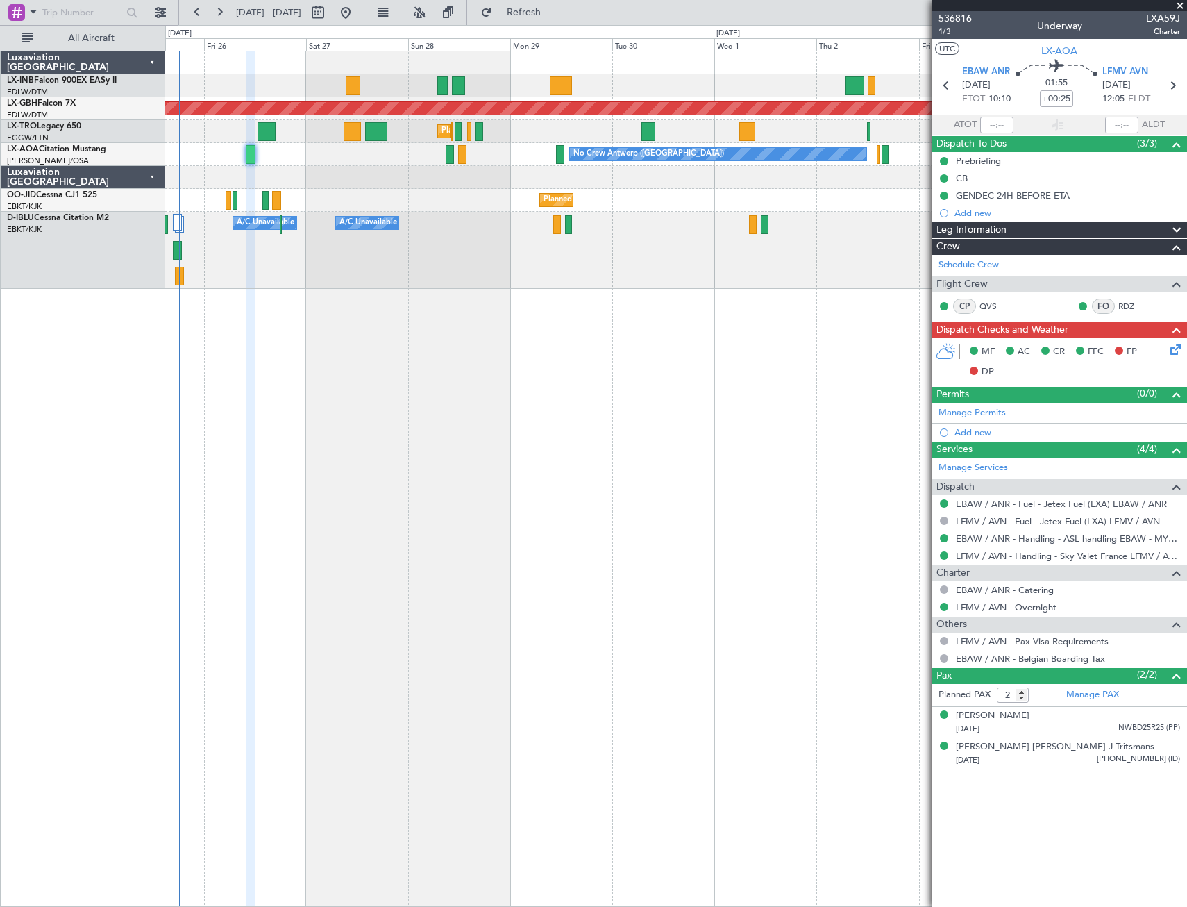
click at [834, 387] on div "Planned Maint [GEOGRAPHIC_DATA] ([GEOGRAPHIC_DATA]) Planned Maint Nurnberg Plan…" at bounding box center [676, 479] width 1022 height 856
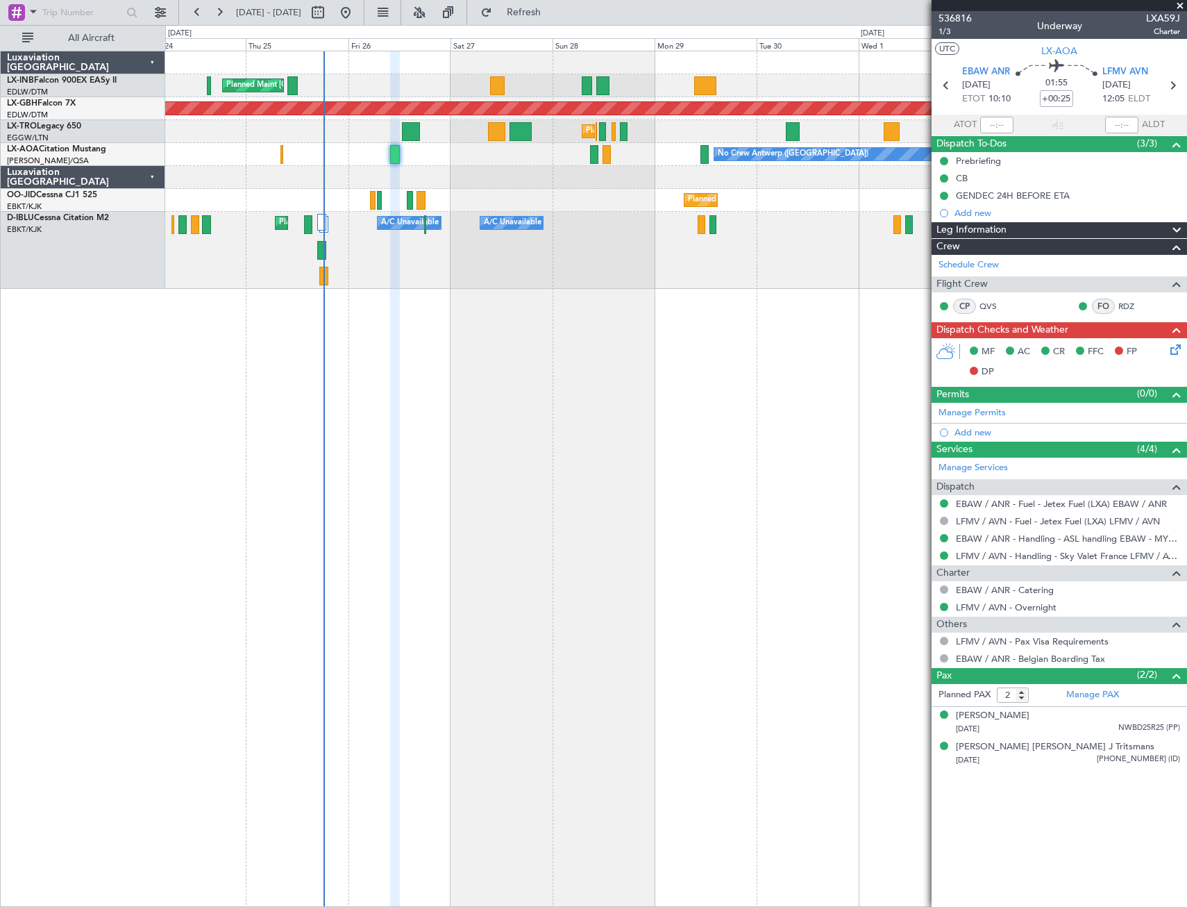
click at [717, 404] on div "Planned Maint [GEOGRAPHIC_DATA] ([GEOGRAPHIC_DATA]) Planned Maint Nurnberg Plan…" at bounding box center [676, 479] width 1022 height 856
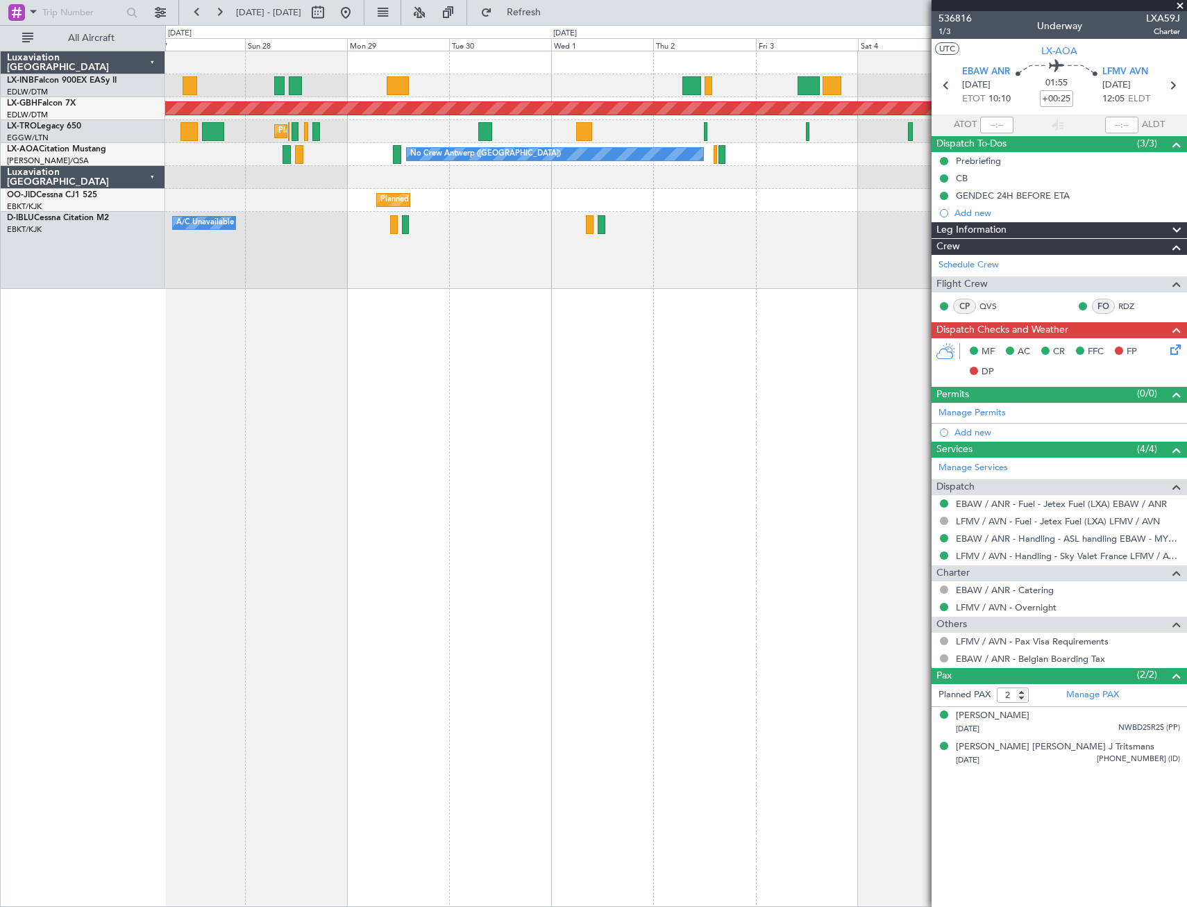
click at [310, 445] on div "Planned Maint [GEOGRAPHIC_DATA] ([GEOGRAPHIC_DATA]) Planned Maint Nurnberg Plan…" at bounding box center [676, 479] width 1022 height 856
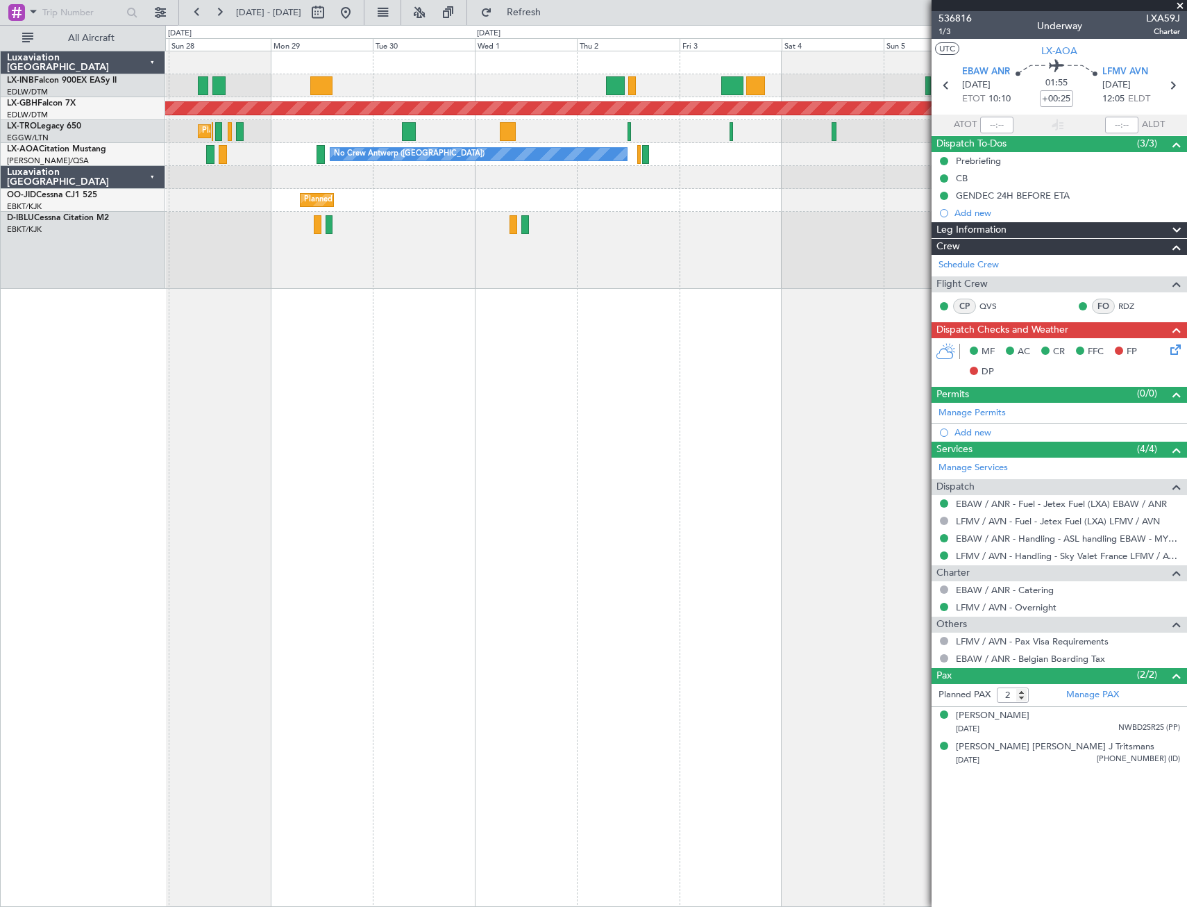
click at [597, 470] on div "Planned Maint Nurnberg A/C Unavailable Planned Maint [GEOGRAPHIC_DATA] ([GEOGRA…" at bounding box center [676, 479] width 1022 height 856
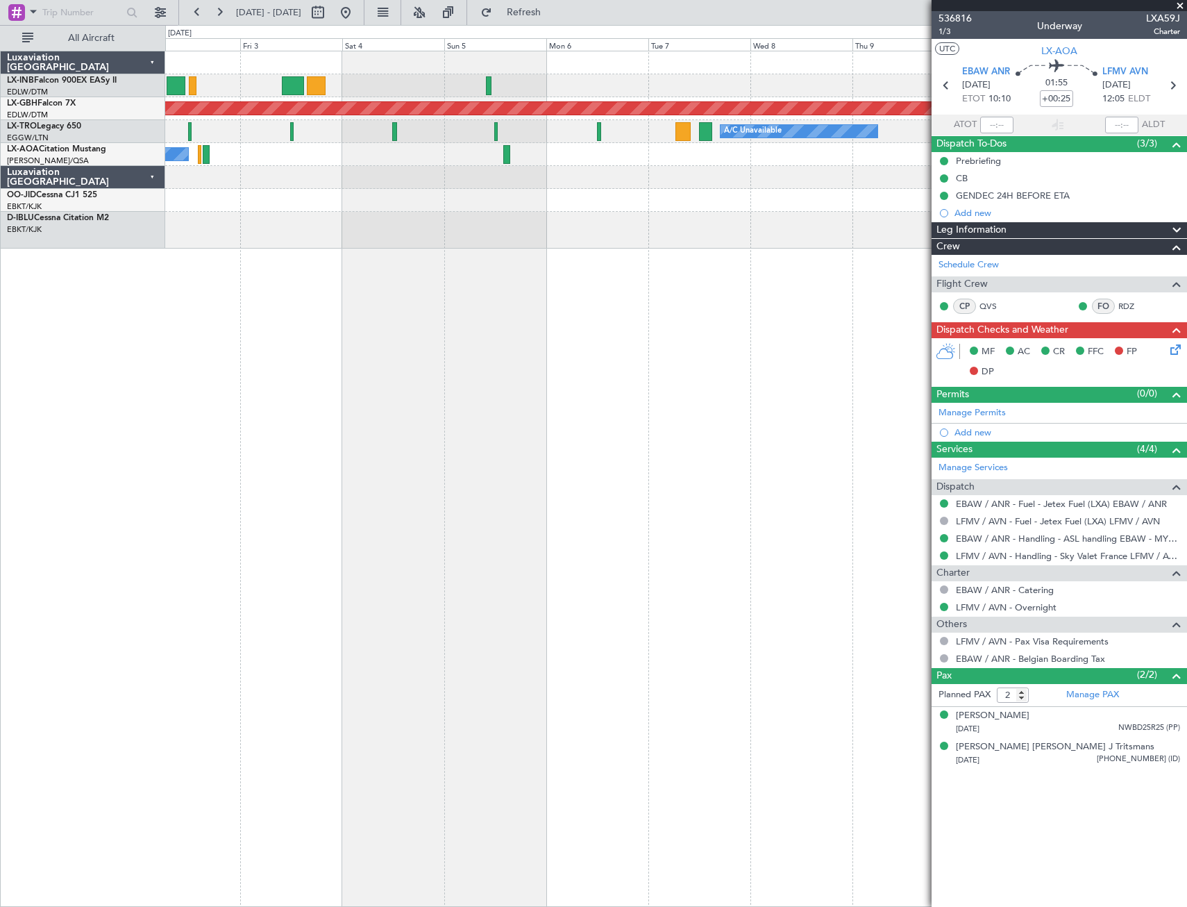
click at [497, 271] on div "Planned Maint Nurnberg A/C Unavailable Planned Maint [GEOGRAPHIC_DATA] (Riga In…" at bounding box center [676, 479] width 1022 height 856
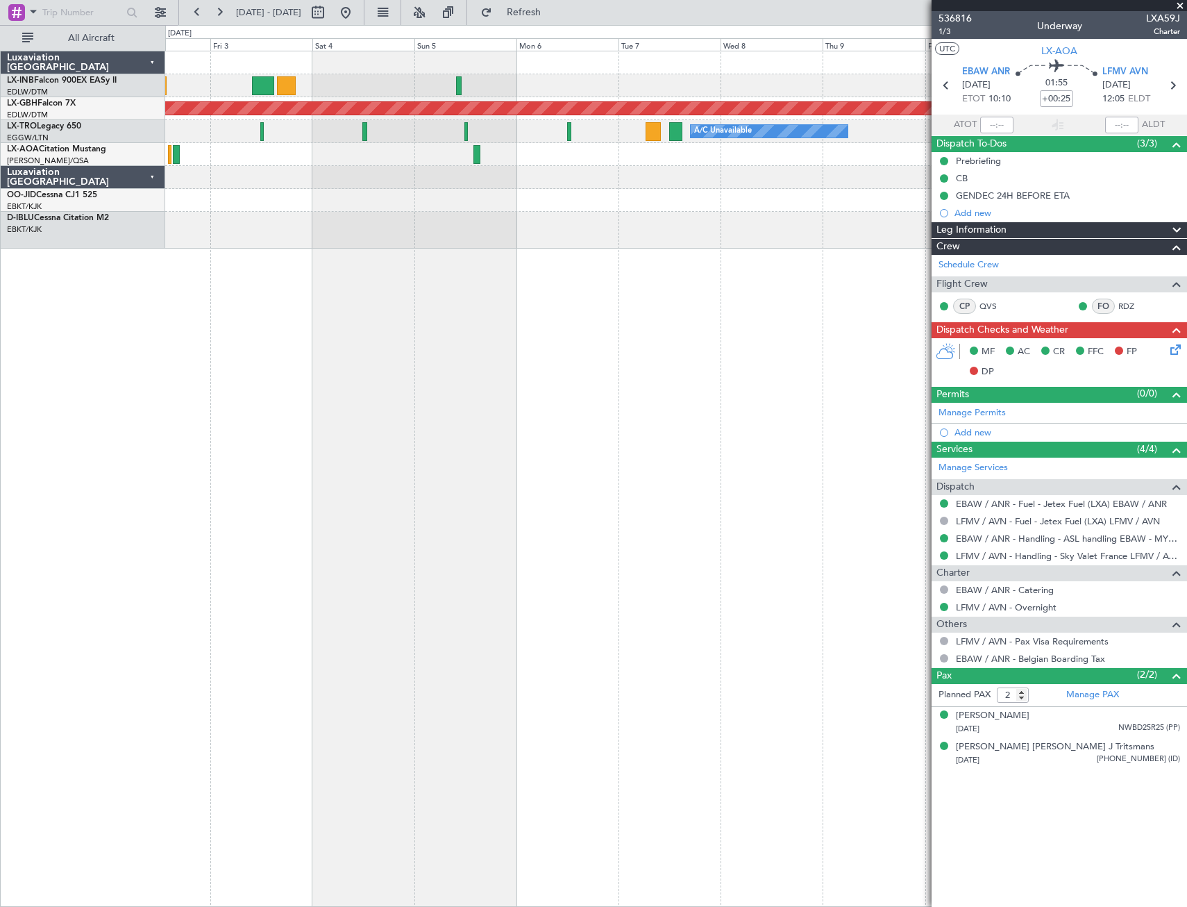
click at [391, 308] on div "Planned Maint Nurnberg A/C Unavailable Planned Maint [GEOGRAPHIC_DATA] (Riga In…" at bounding box center [676, 479] width 1022 height 856
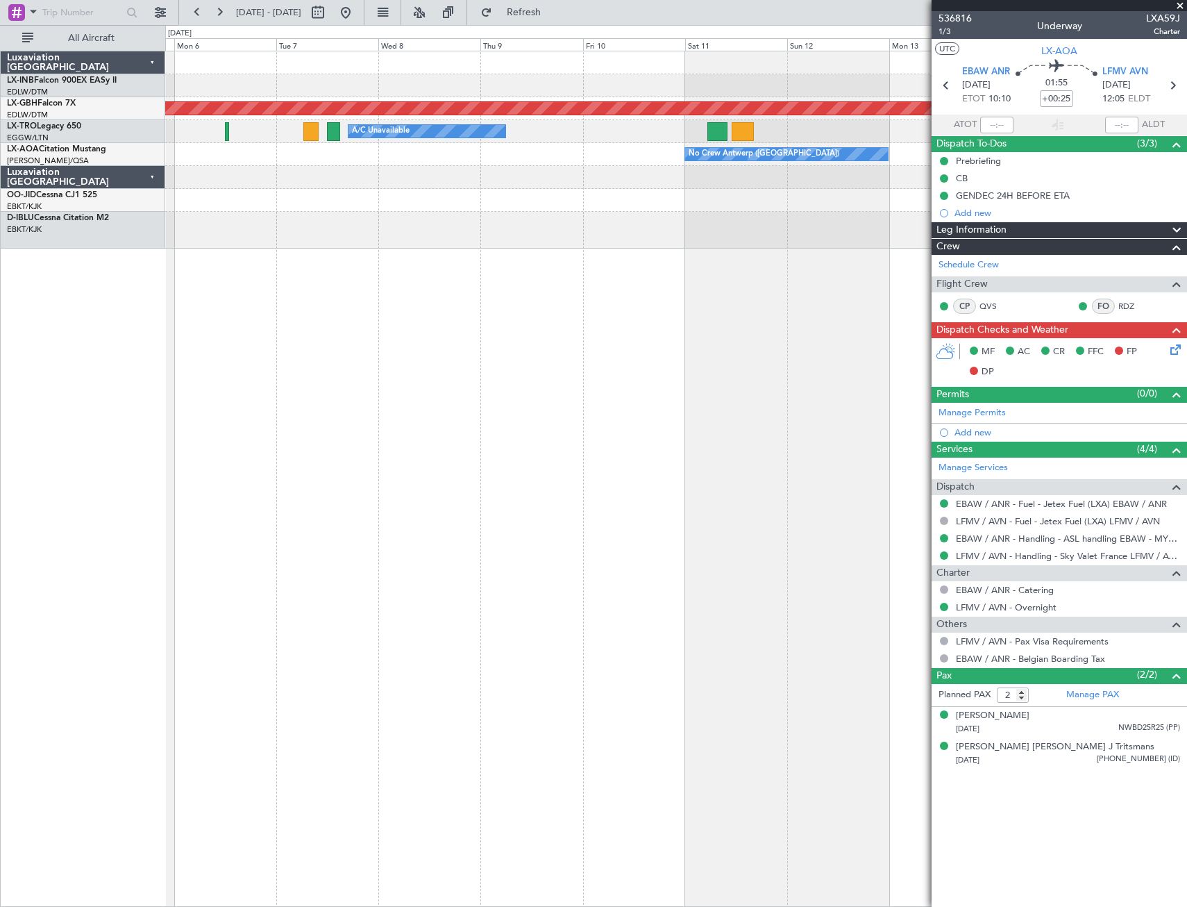
click at [425, 319] on div "Planned Maint Nurnberg A/C Unavailable Planned Maint [GEOGRAPHIC_DATA] (Riga In…" at bounding box center [676, 479] width 1022 height 856
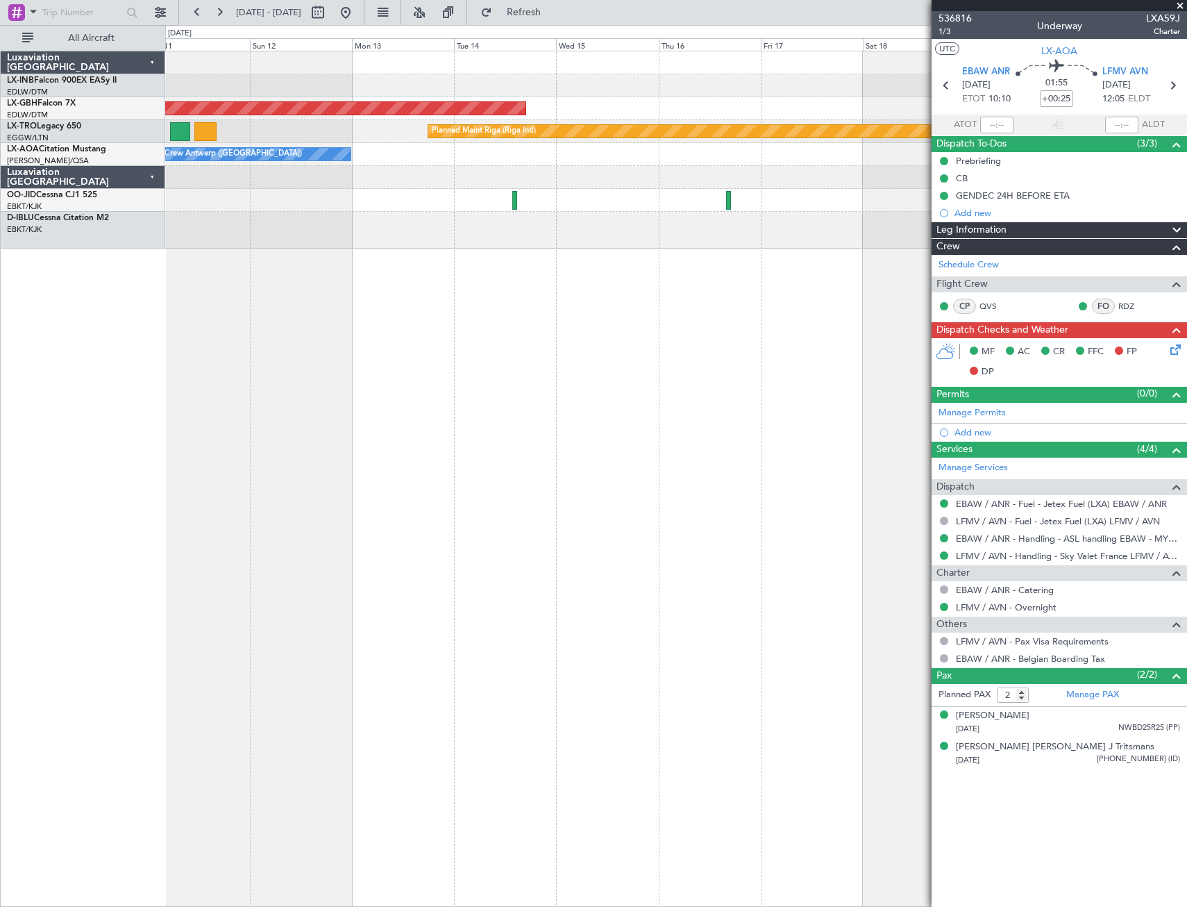
click at [842, 324] on div "Planned Maint Nurnberg Planned Maint [GEOGRAPHIC_DATA] (Riga Intl) A/C Unavaila…" at bounding box center [676, 479] width 1022 height 856
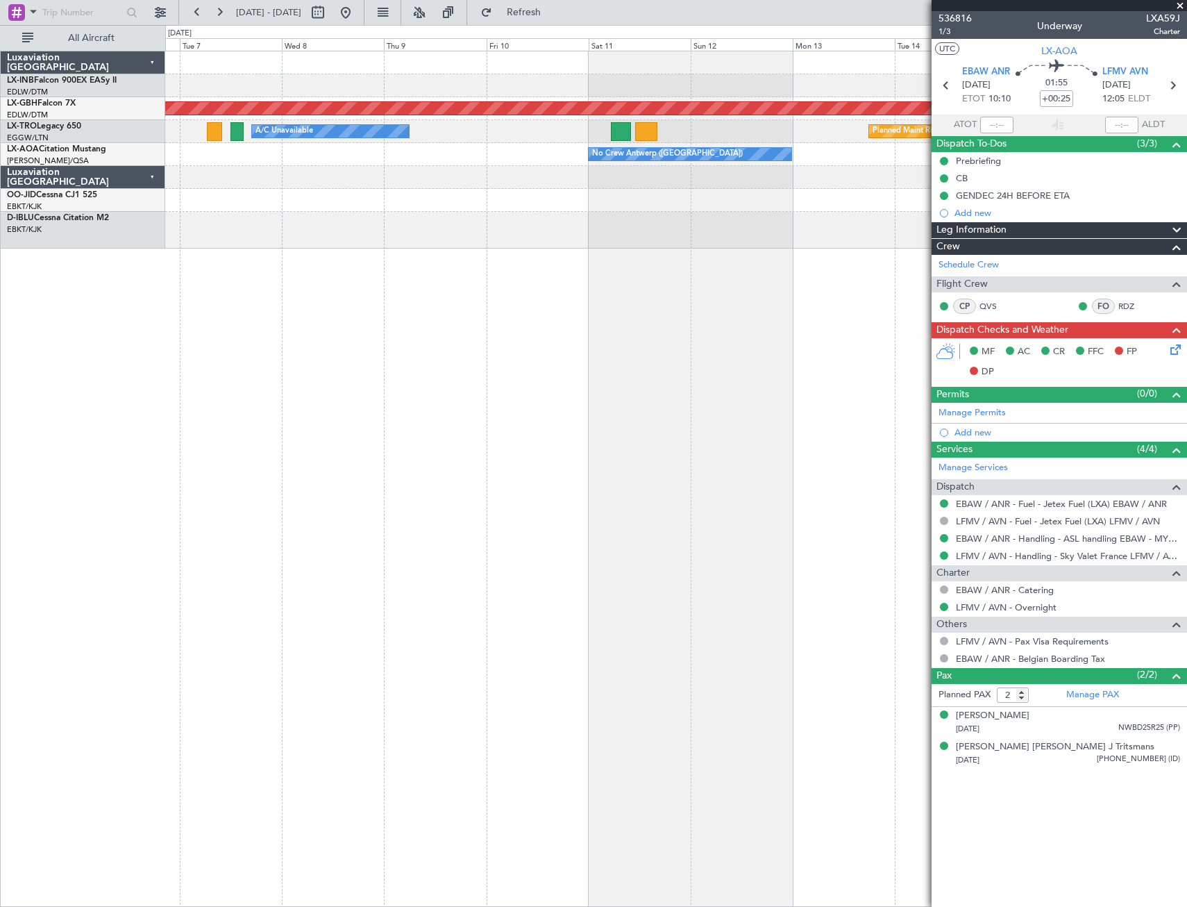
click at [833, 331] on div "Planned Maint Nurnberg Planned Maint [GEOGRAPHIC_DATA] (Riga Intl) A/C Unavaila…" at bounding box center [676, 479] width 1022 height 856
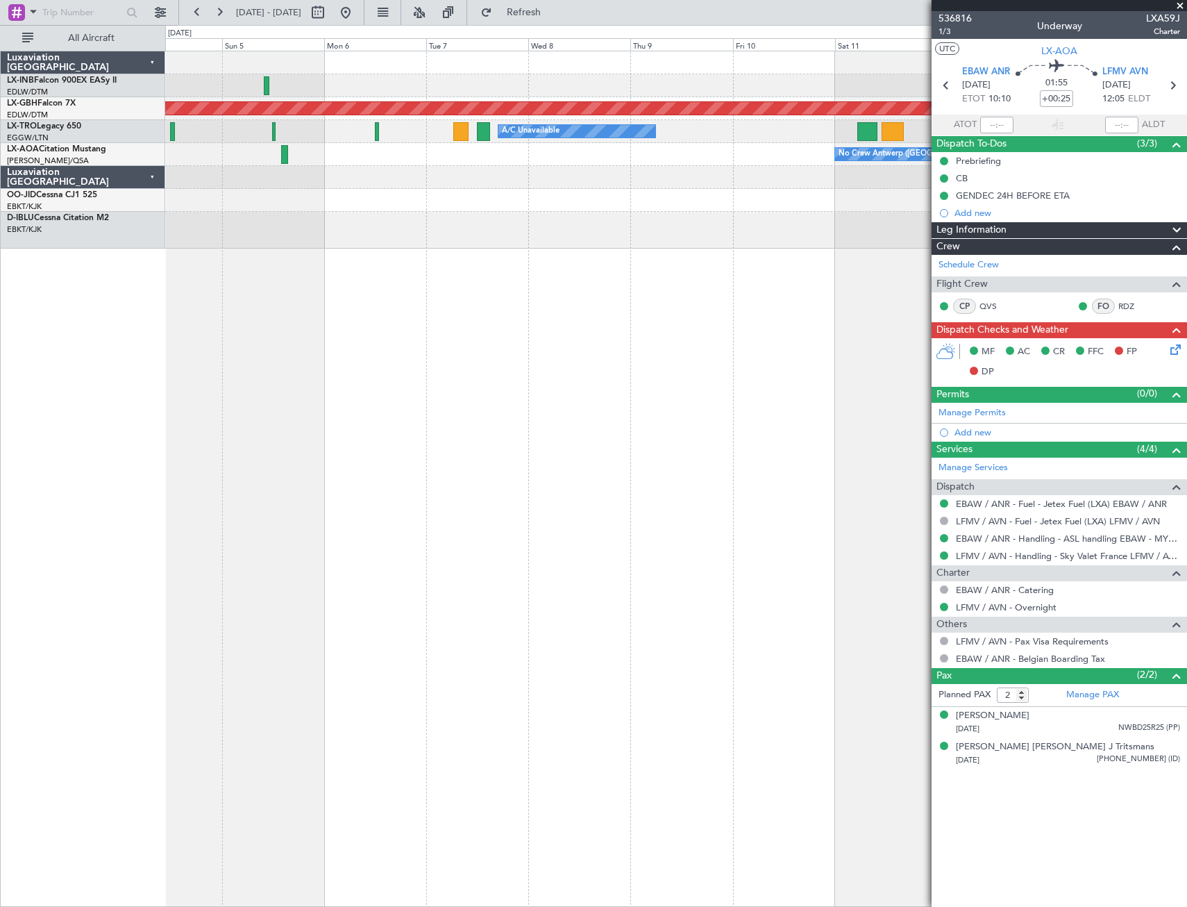
click at [779, 342] on div "Planned Maint Nurnberg Planned Maint [GEOGRAPHIC_DATA] (Riga Intl) A/C Unavaila…" at bounding box center [676, 479] width 1022 height 856
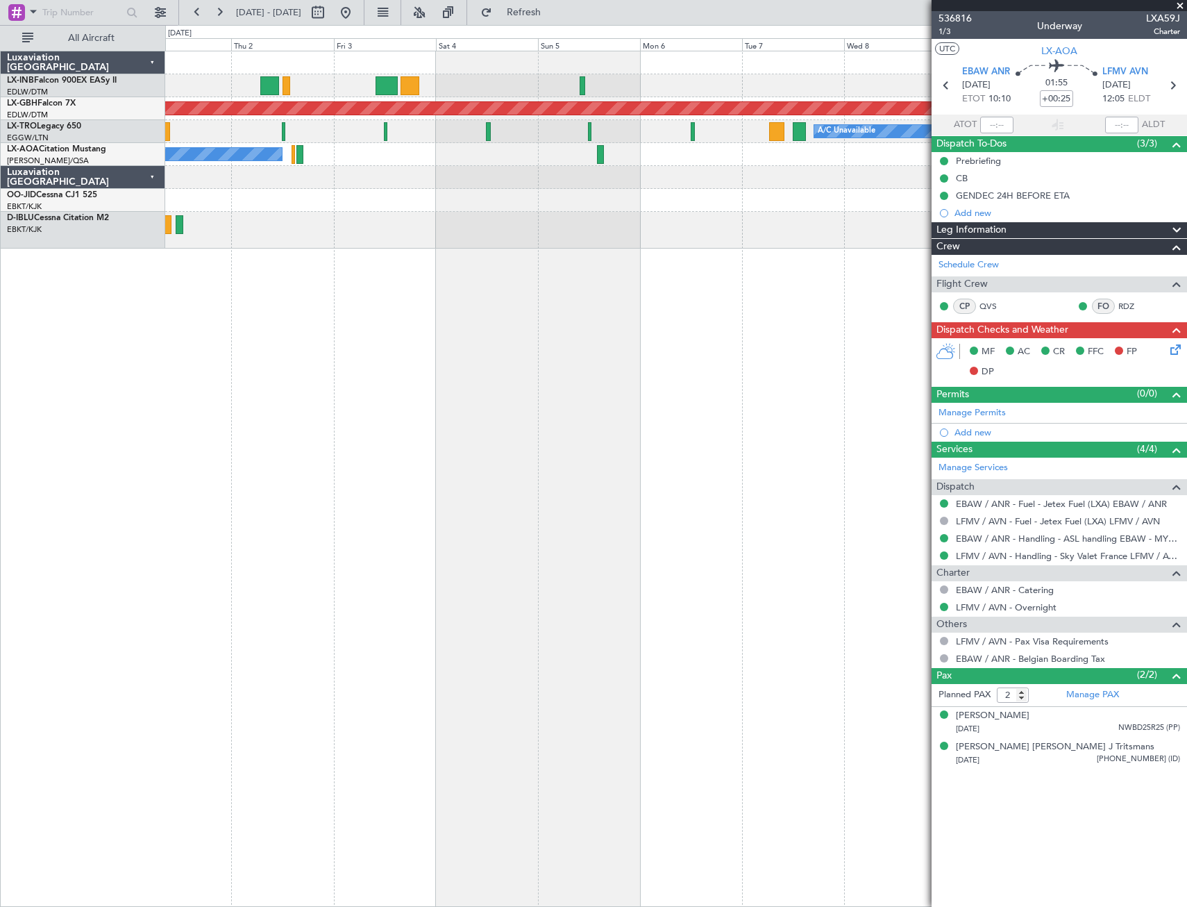
click at [733, 347] on div "Planned Maint Nurnberg A/C Unavailable Planned Maint [GEOGRAPHIC_DATA] (Riga In…" at bounding box center [676, 479] width 1022 height 856
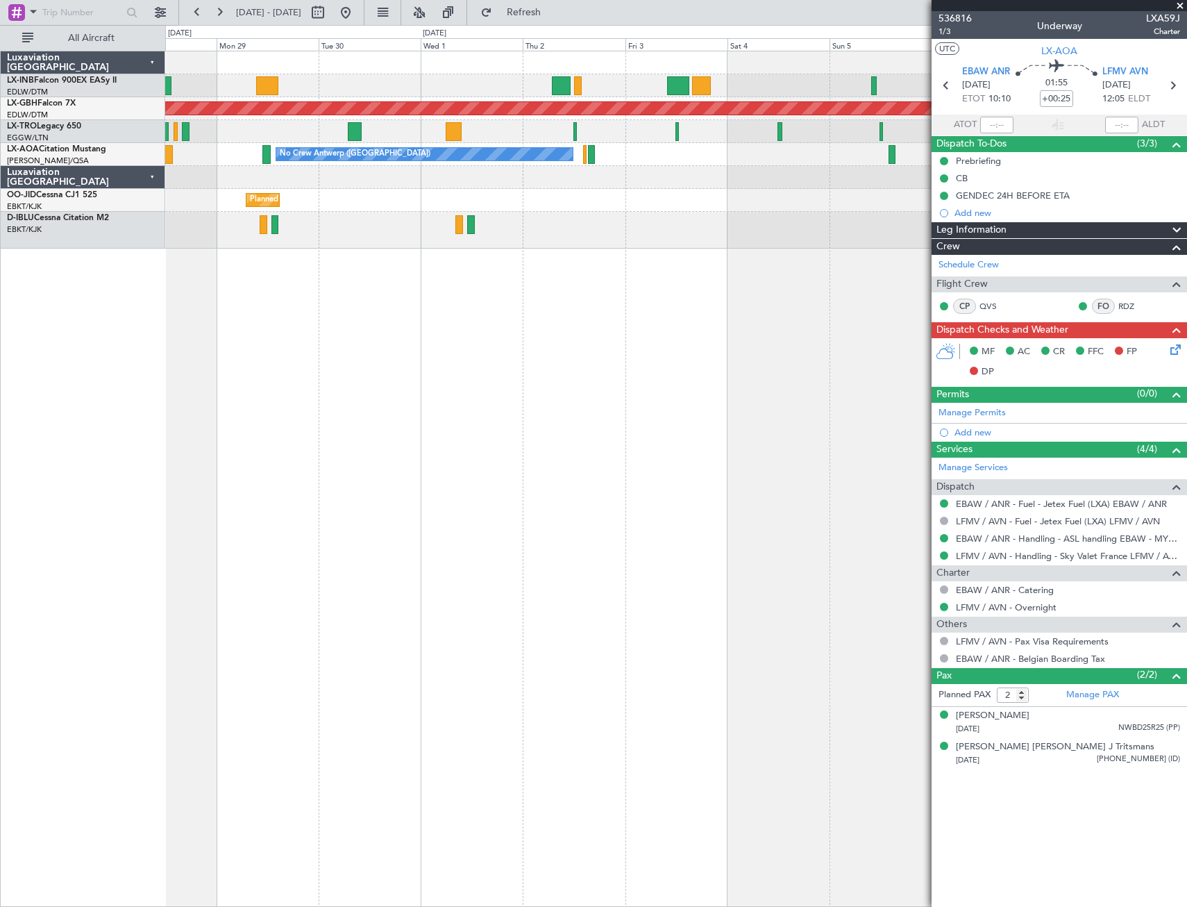
click at [694, 349] on div "Planned Maint Nurnberg A/C Unavailable Planned Maint [GEOGRAPHIC_DATA] ([GEOGRA…" at bounding box center [676, 479] width 1022 height 856
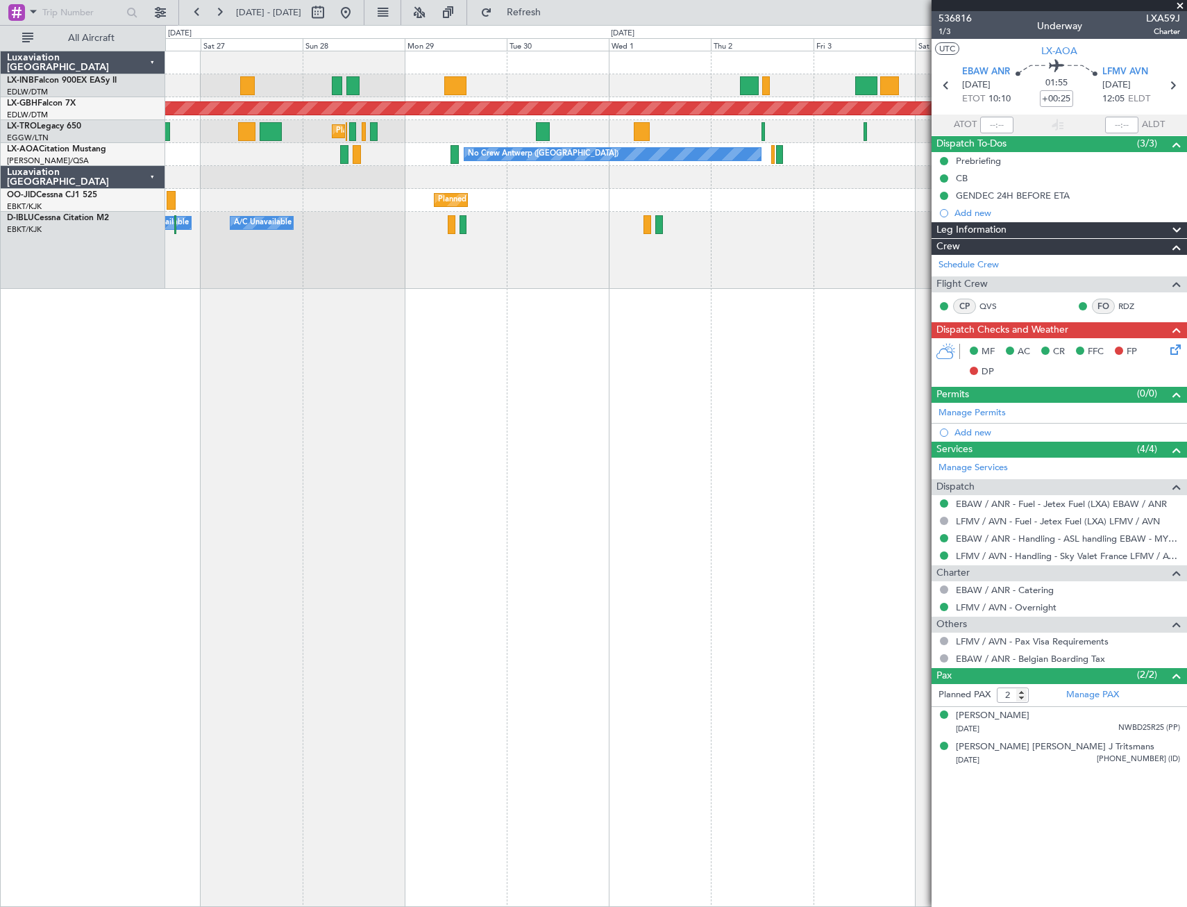
click at [660, 353] on div "Planned Maint [GEOGRAPHIC_DATA] ([GEOGRAPHIC_DATA]) Planned Maint Nurnberg Plan…" at bounding box center [676, 479] width 1022 height 856
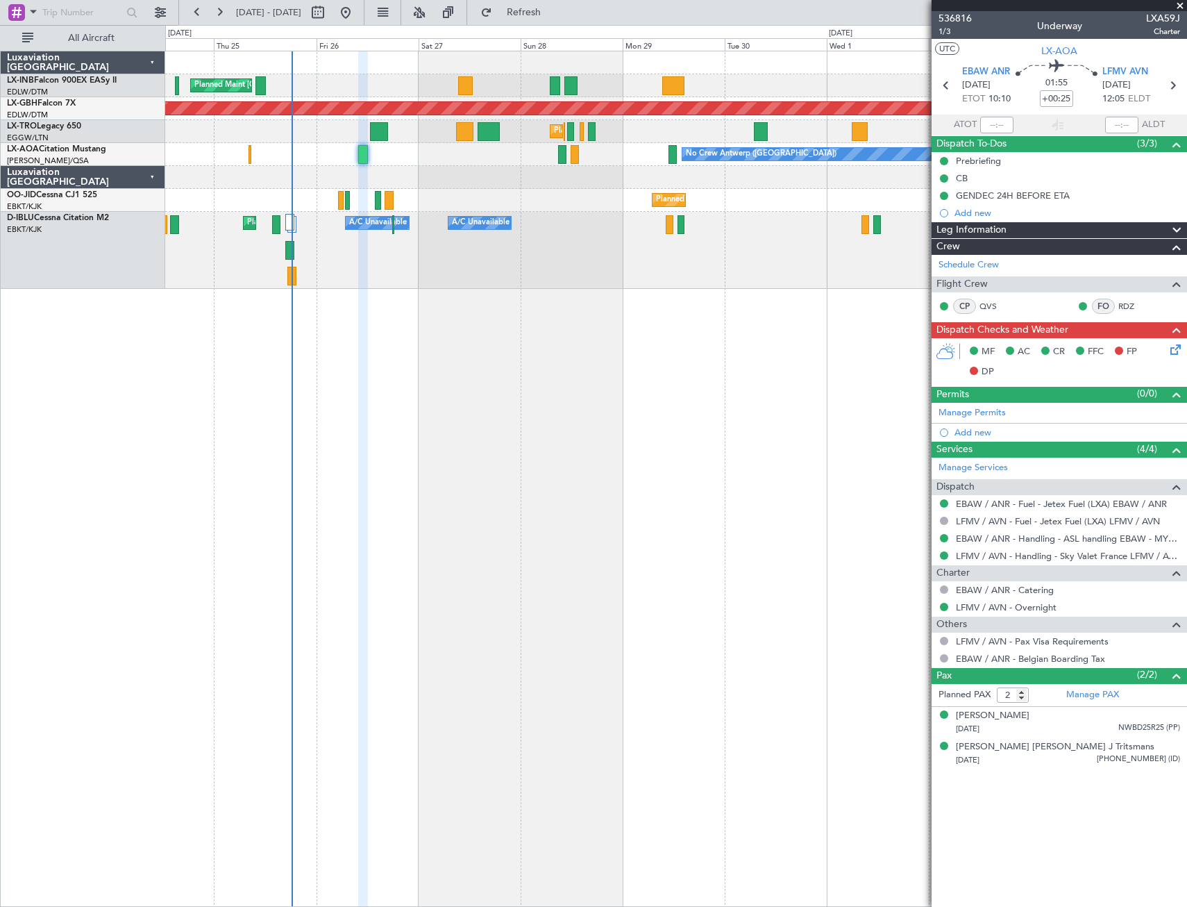
click at [669, 357] on div "Planned Maint [GEOGRAPHIC_DATA] ([GEOGRAPHIC_DATA]) Planned Maint Nurnberg Plan…" at bounding box center [676, 479] width 1022 height 856
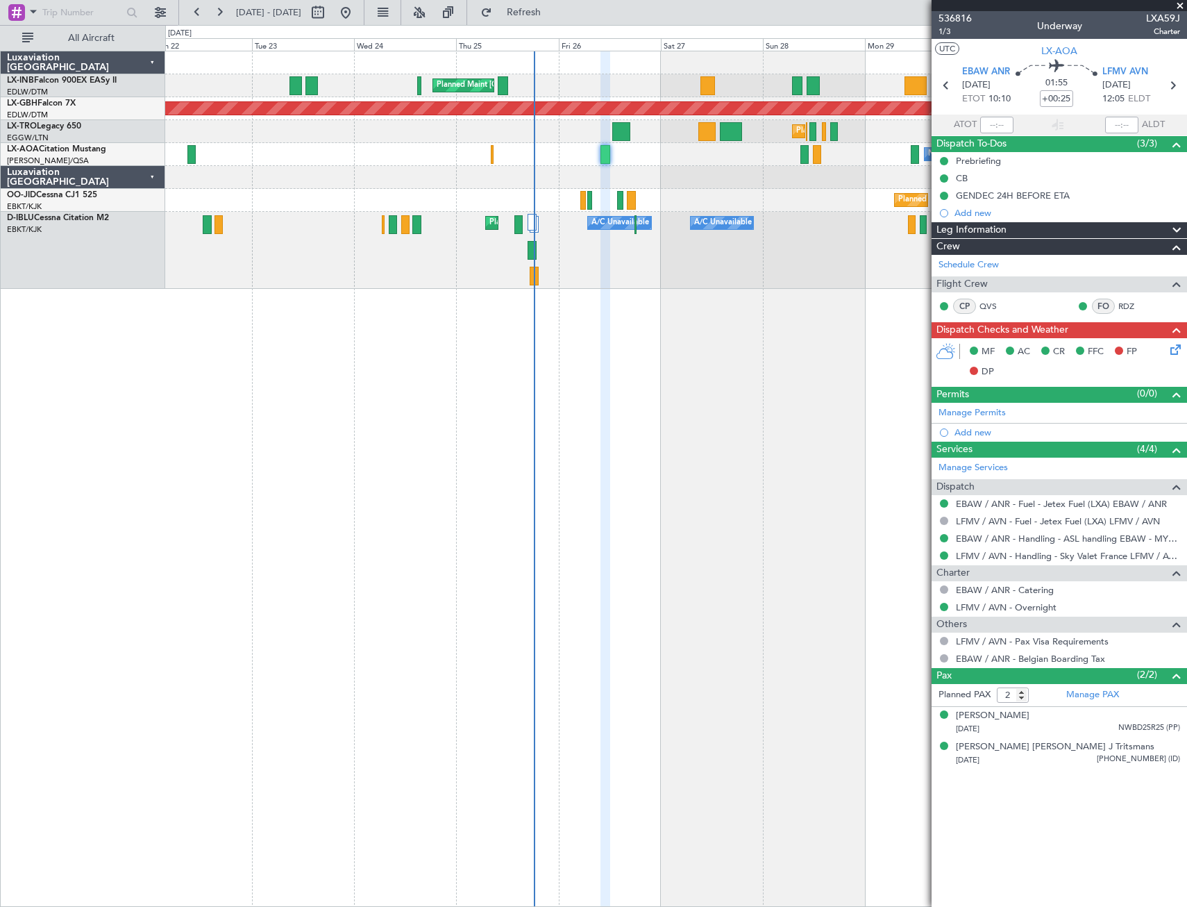
click at [1165, 8] on span at bounding box center [1181, 6] width 14 height 12
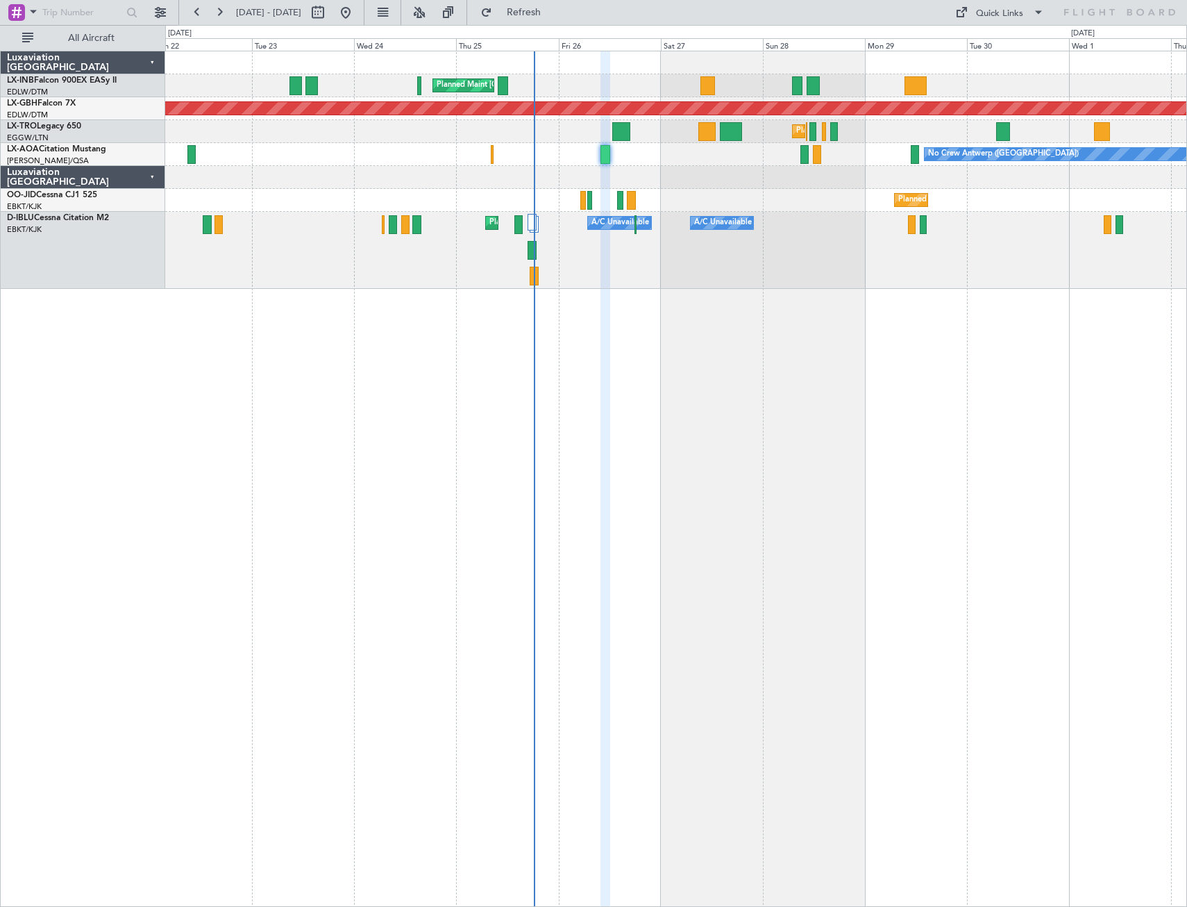
type input "0"
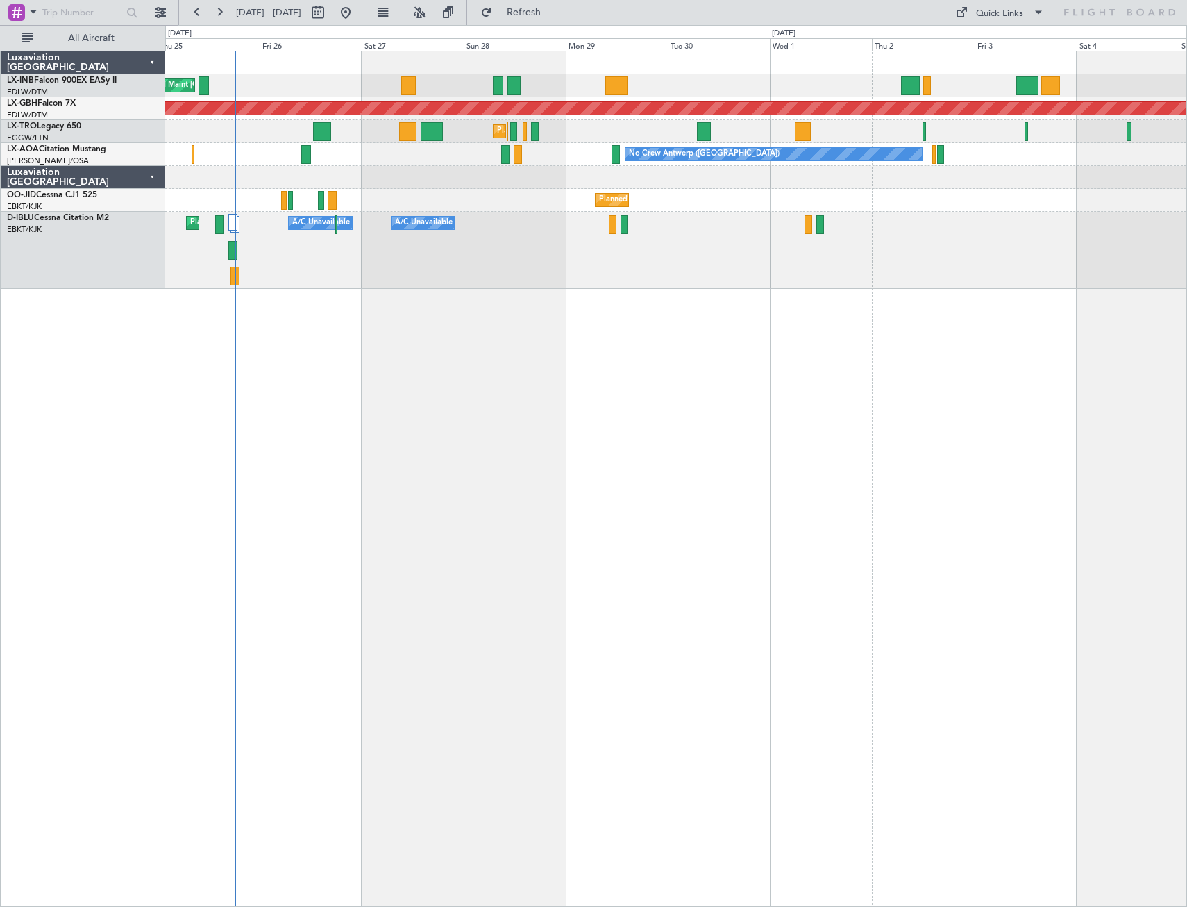
click at [517, 372] on div "Planned Maint [GEOGRAPHIC_DATA] ([GEOGRAPHIC_DATA]) Planned Maint Nurnberg Plan…" at bounding box center [676, 479] width 1022 height 856
